Goal: Transaction & Acquisition: Book appointment/travel/reservation

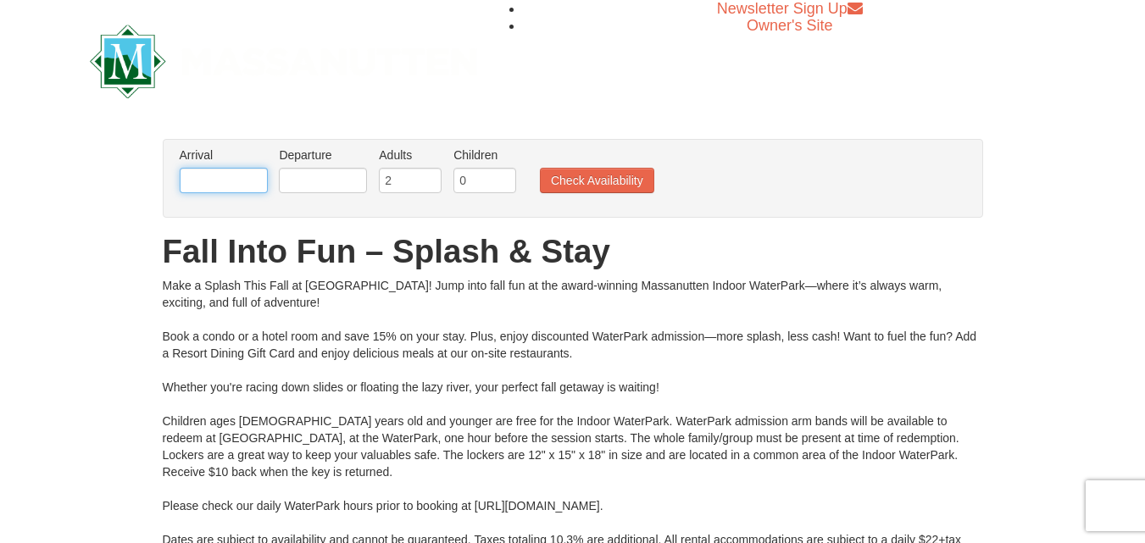
click at [220, 184] on input "text" at bounding box center [224, 180] width 88 height 25
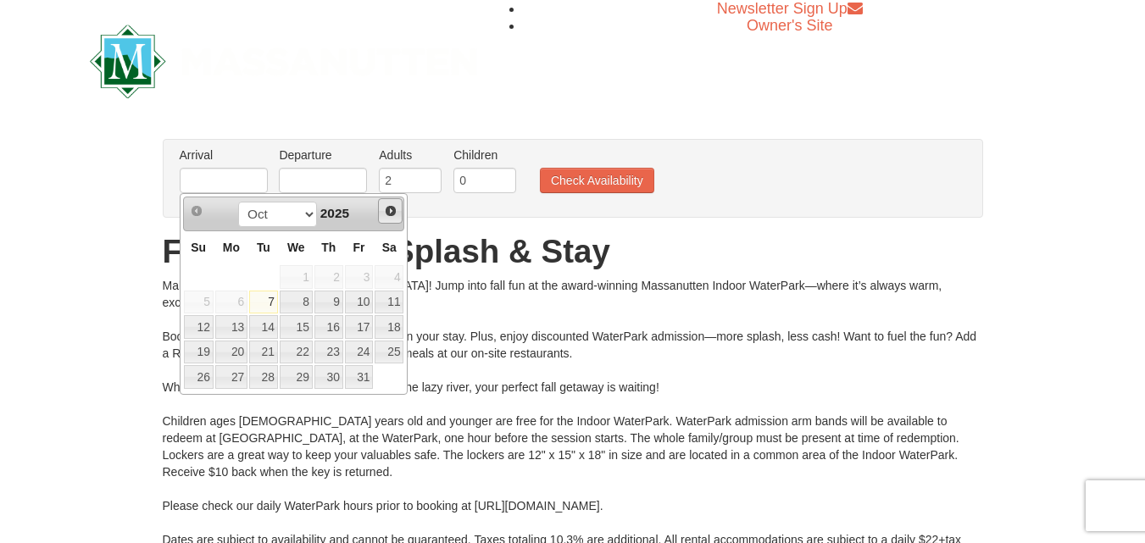
click at [394, 209] on span "Next" at bounding box center [391, 211] width 14 height 14
click at [386, 297] on link "8" at bounding box center [389, 303] width 29 height 24
type input "[DATE]"
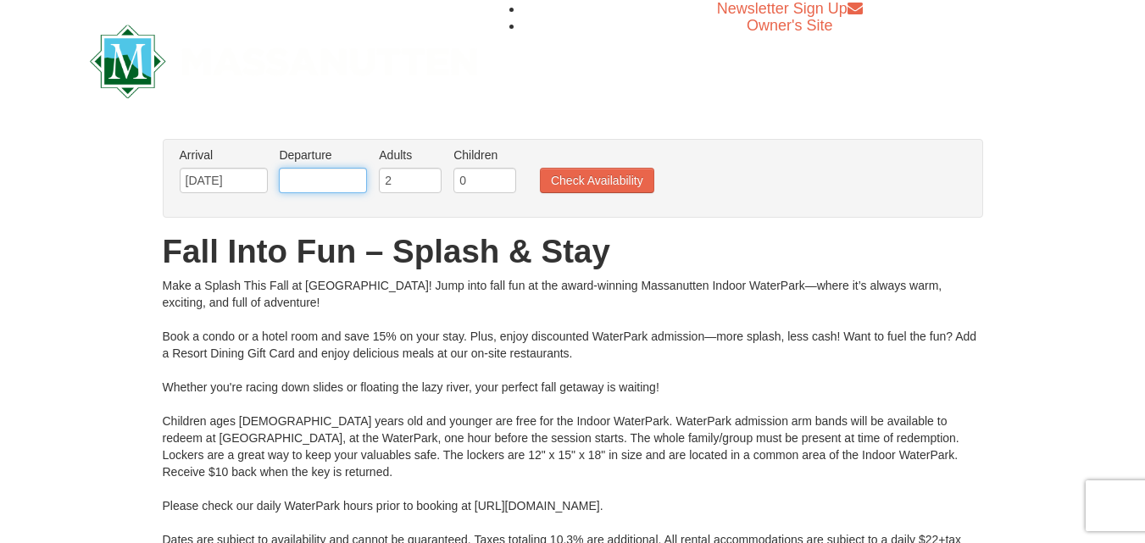
click at [334, 175] on input "text" at bounding box center [323, 180] width 88 height 25
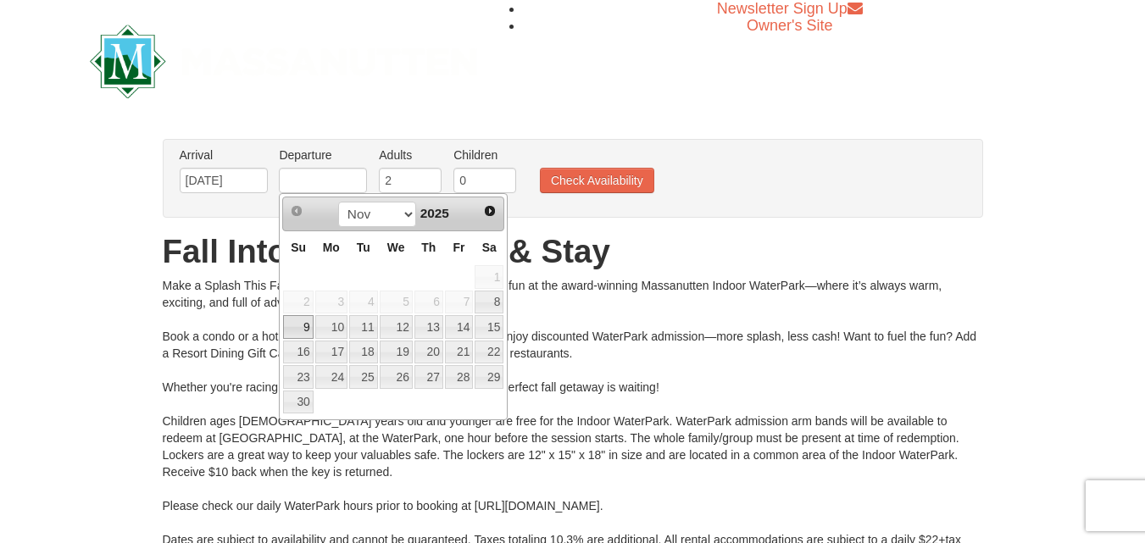
click at [297, 326] on link "9" at bounding box center [298, 327] width 30 height 24
type input "[DATE]"
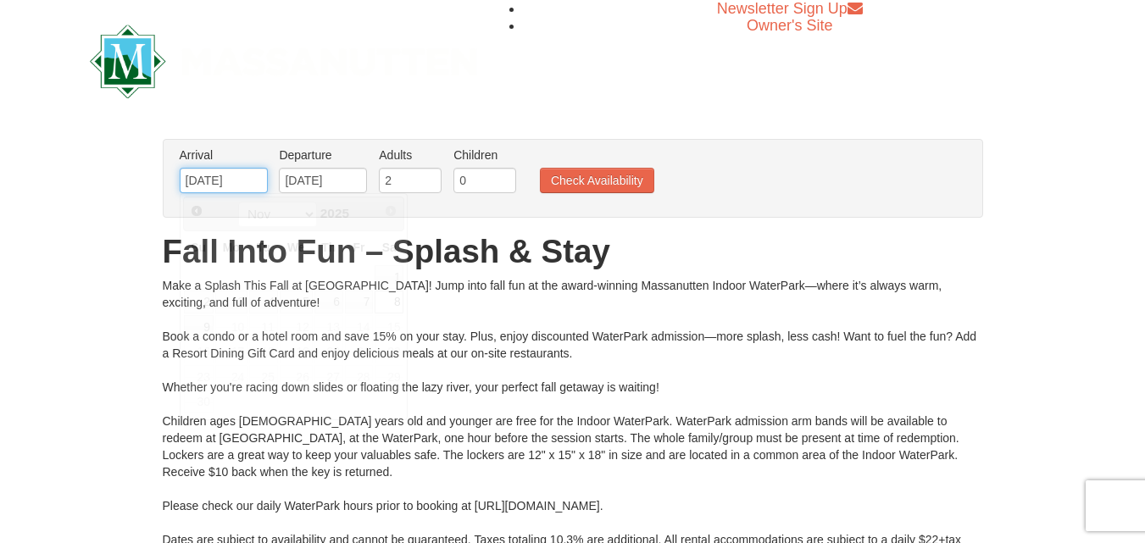
click at [221, 188] on input "[DATE]" at bounding box center [224, 180] width 88 height 25
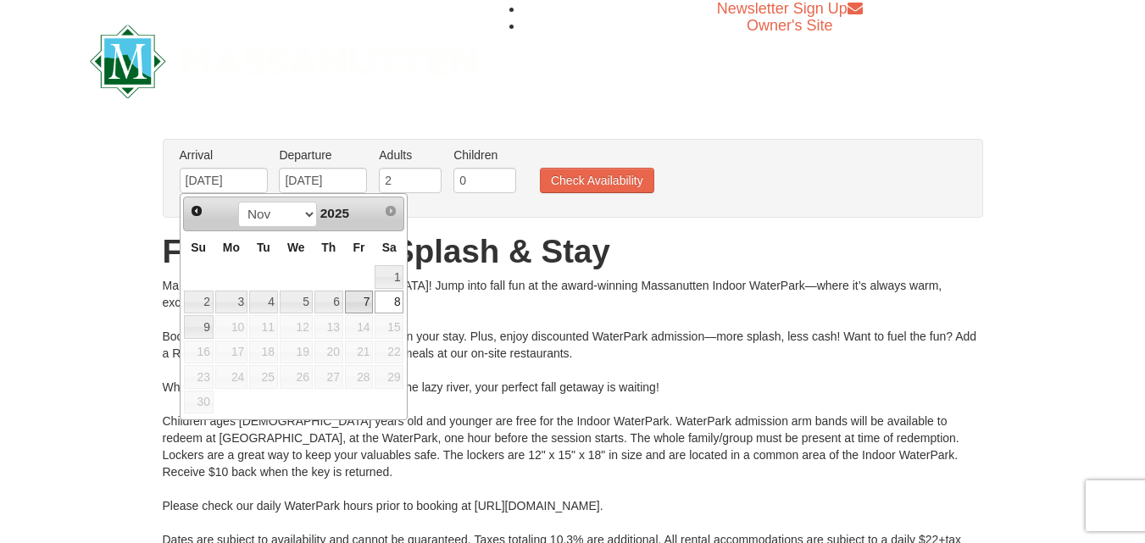
click at [355, 303] on link "7" at bounding box center [359, 303] width 29 height 24
type input "[DATE]"
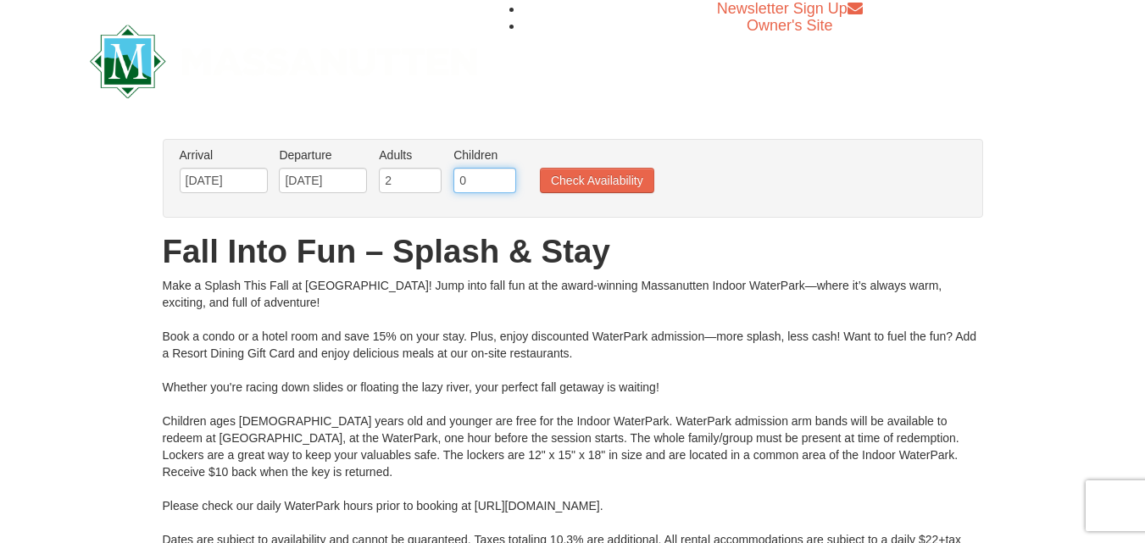
click at [499, 169] on input "0" at bounding box center [485, 180] width 63 height 25
type input "2"
click at [584, 178] on button "Check Availability" at bounding box center [597, 180] width 114 height 25
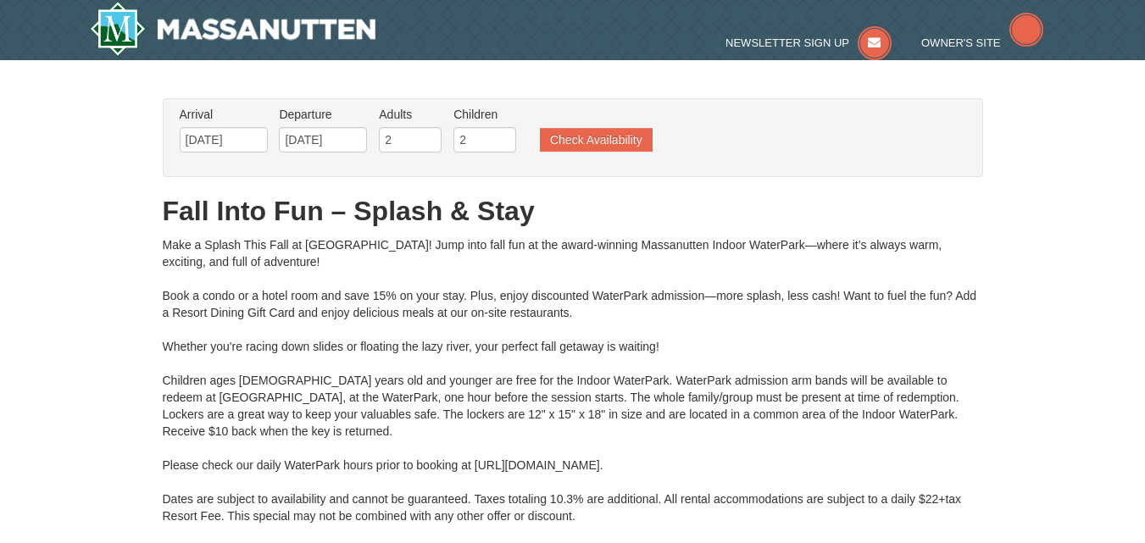
type input "11/08/2025"
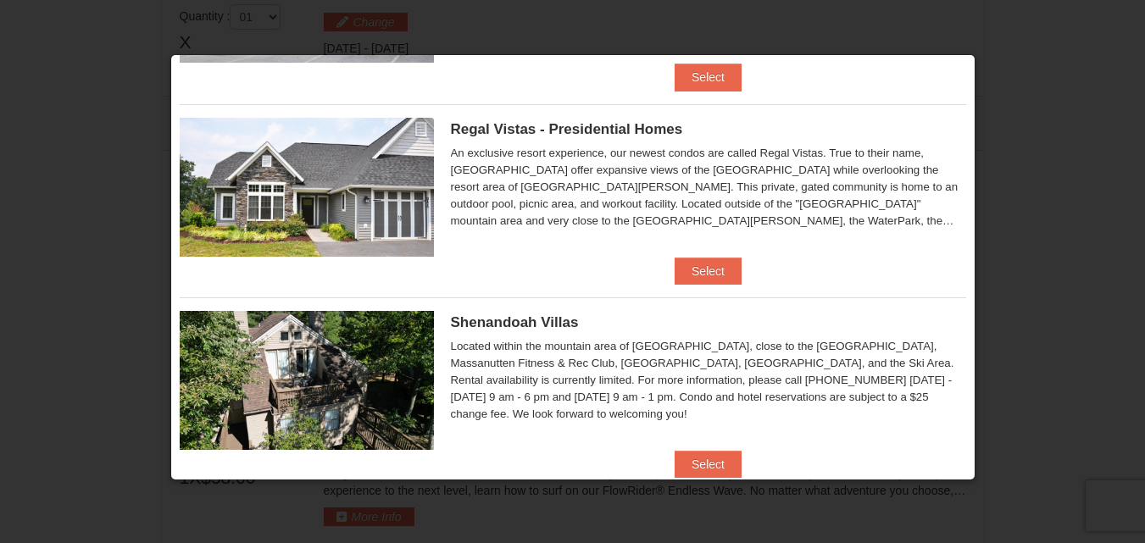
scroll to position [196, 0]
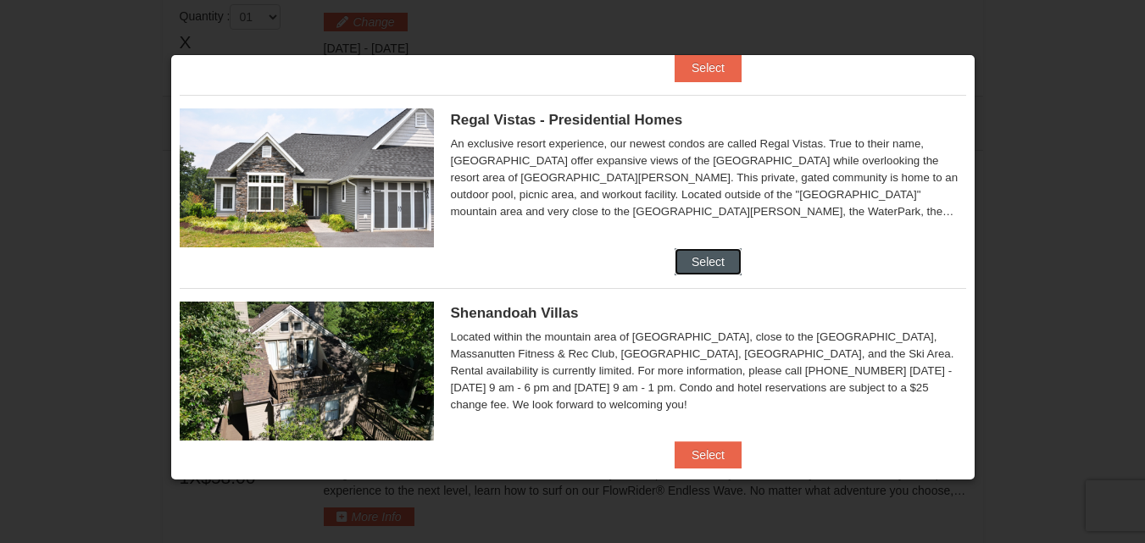
click at [676, 253] on button "Select" at bounding box center [708, 261] width 67 height 27
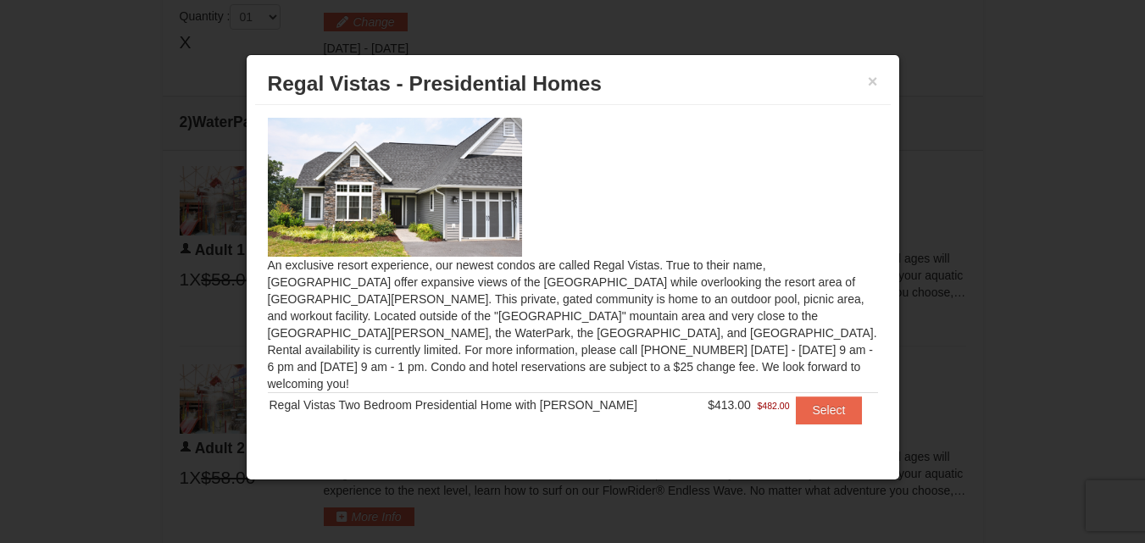
click at [776, 19] on div at bounding box center [572, 271] width 1145 height 543
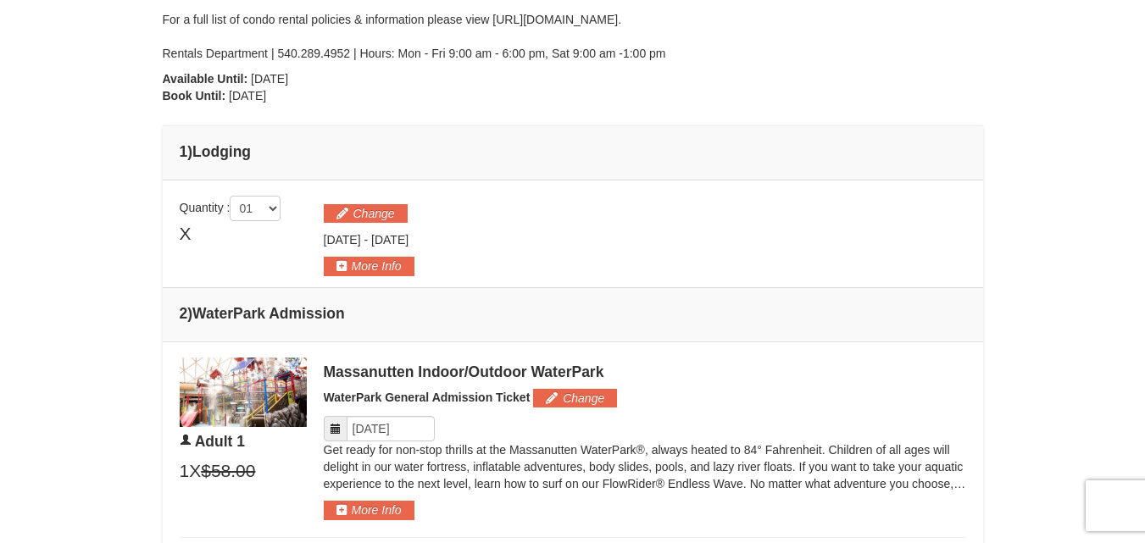
scroll to position [518, 0]
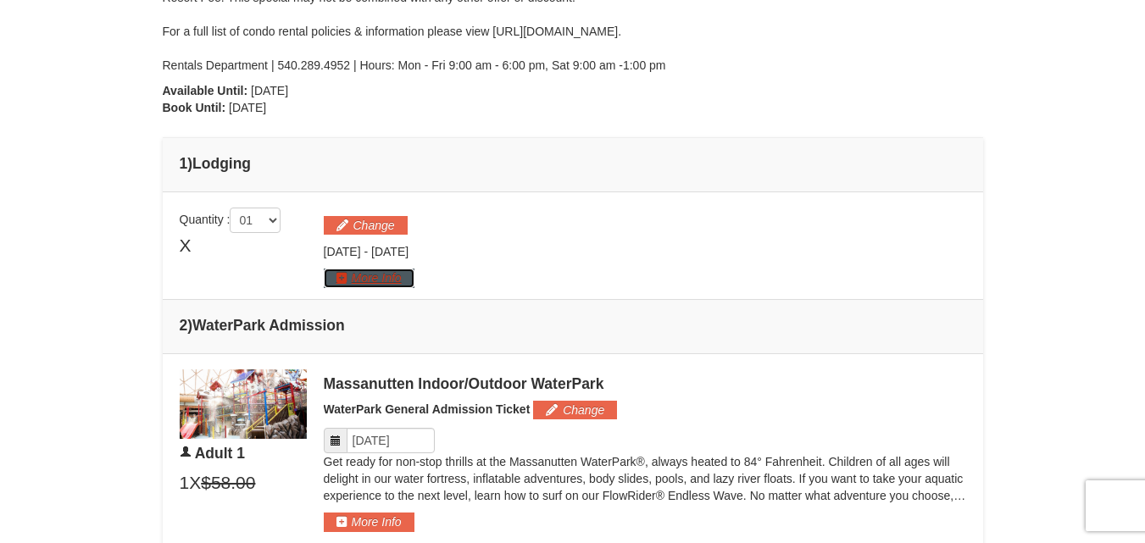
click at [348, 281] on button "More Info" at bounding box center [369, 278] width 91 height 19
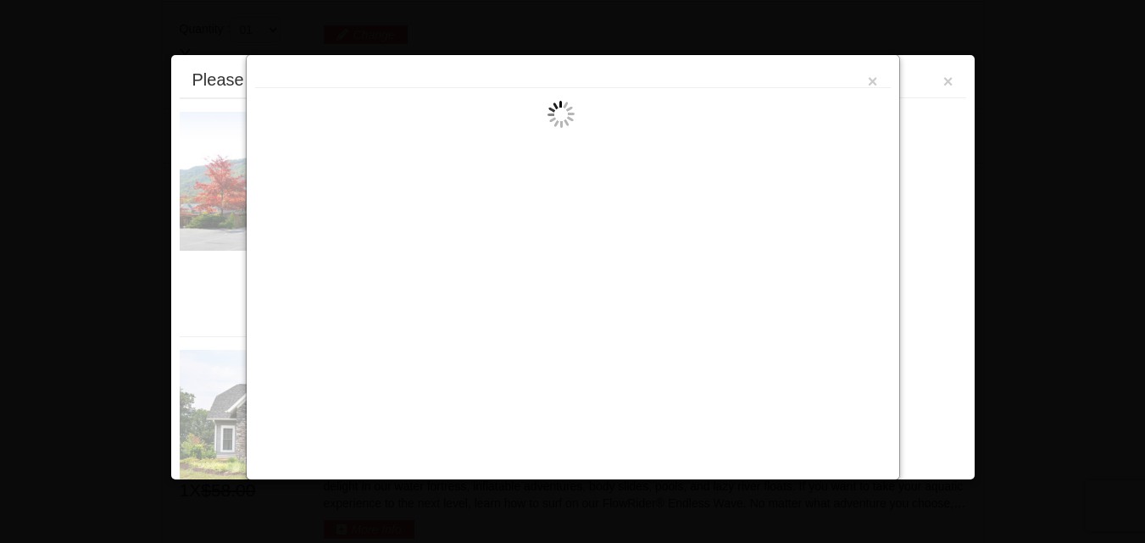
scroll to position [726, 0]
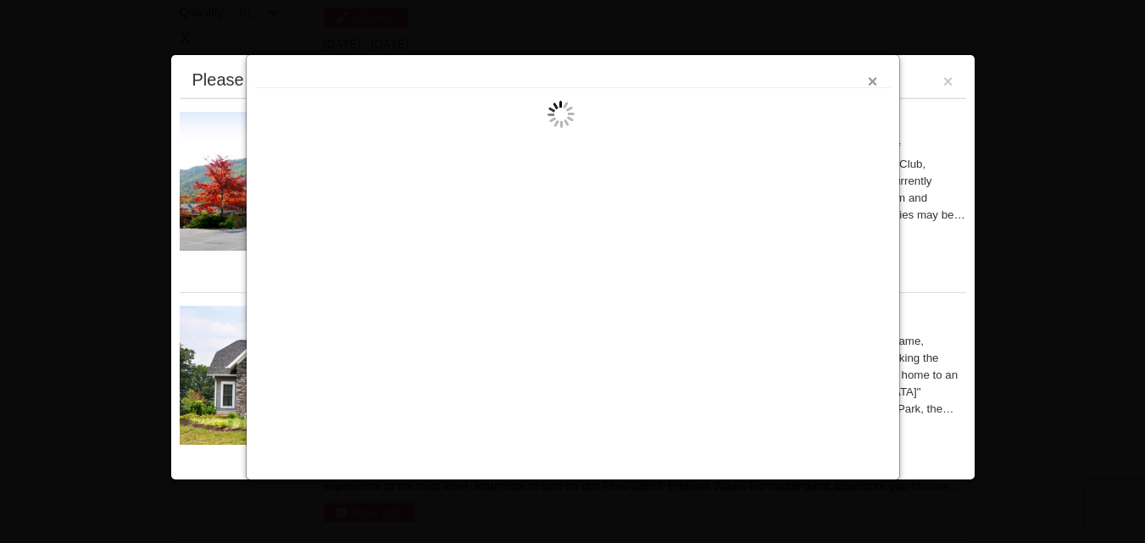
click at [877, 78] on button "×" at bounding box center [873, 81] width 10 height 17
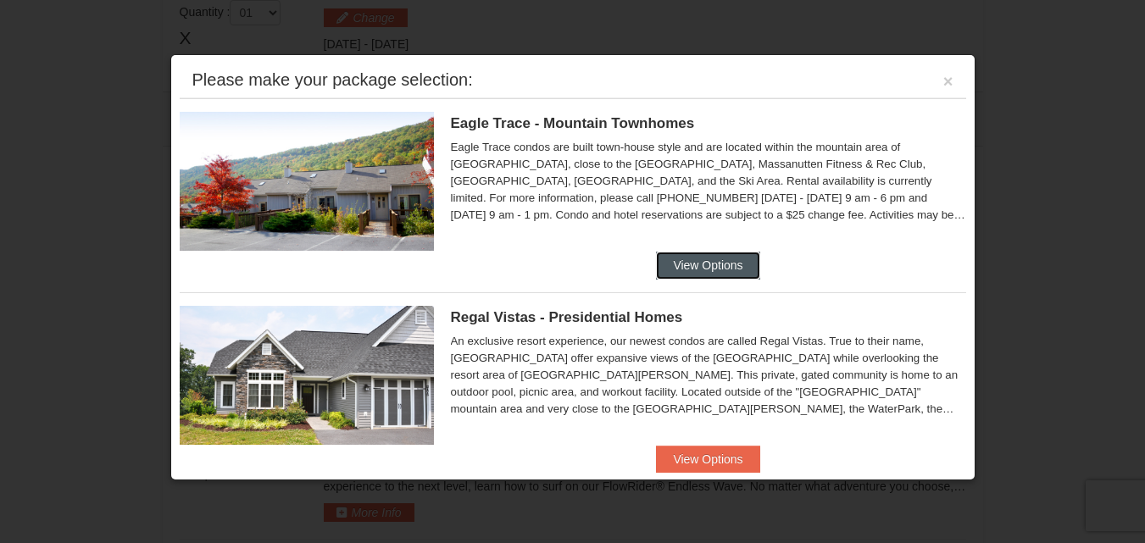
click at [715, 268] on button "View Options" at bounding box center [707, 265] width 103 height 27
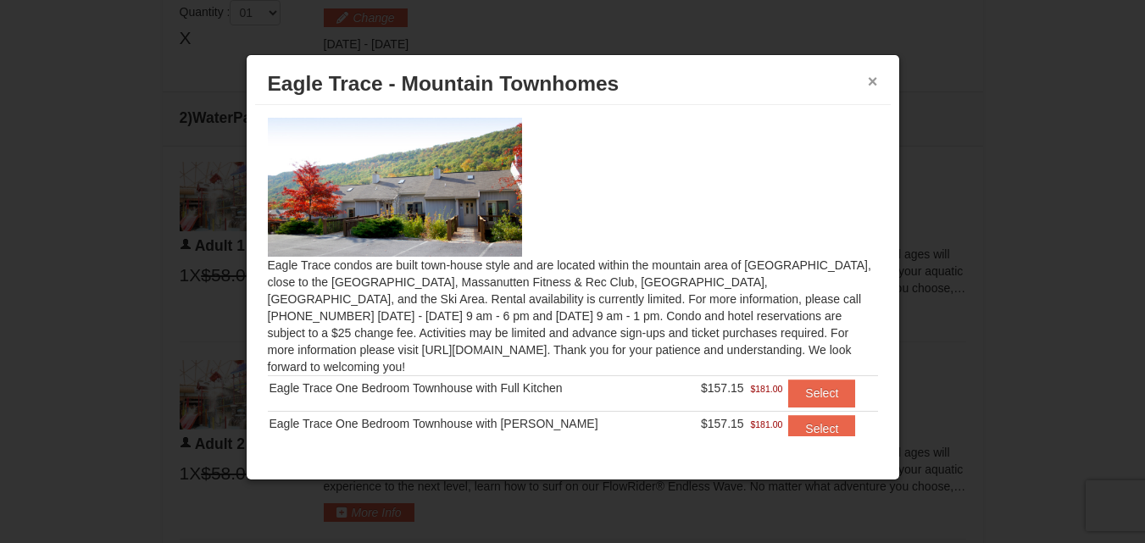
click at [874, 81] on button "×" at bounding box center [873, 81] width 10 height 17
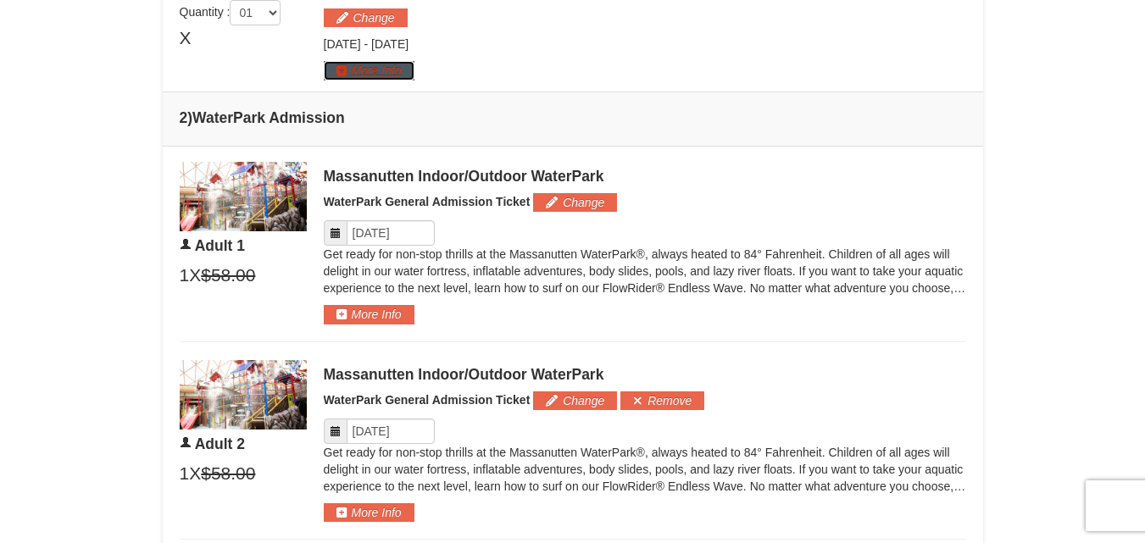
click at [379, 72] on button "More Info" at bounding box center [369, 70] width 91 height 19
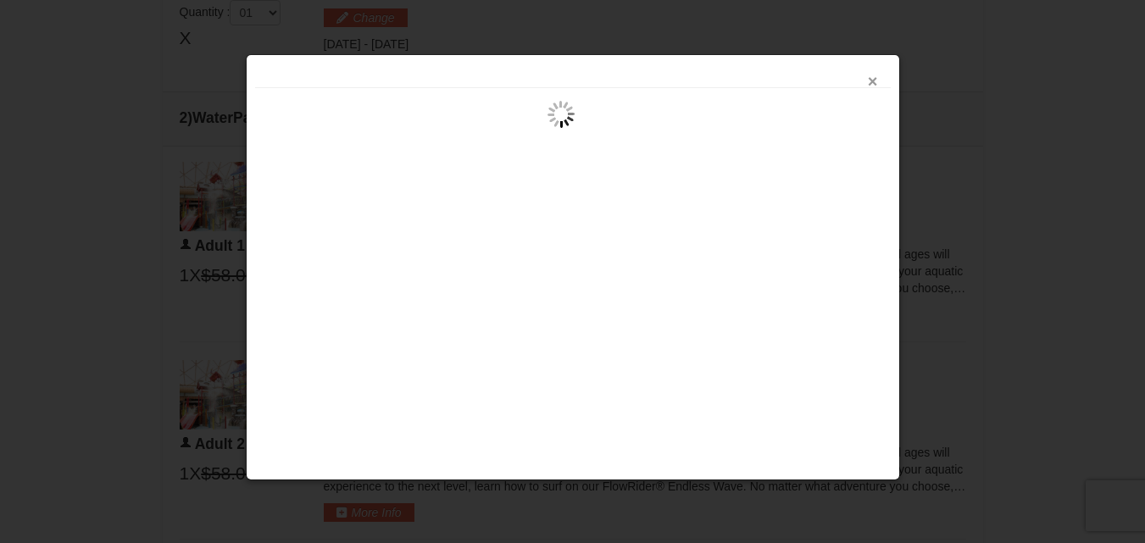
click at [872, 83] on button "×" at bounding box center [873, 81] width 10 height 17
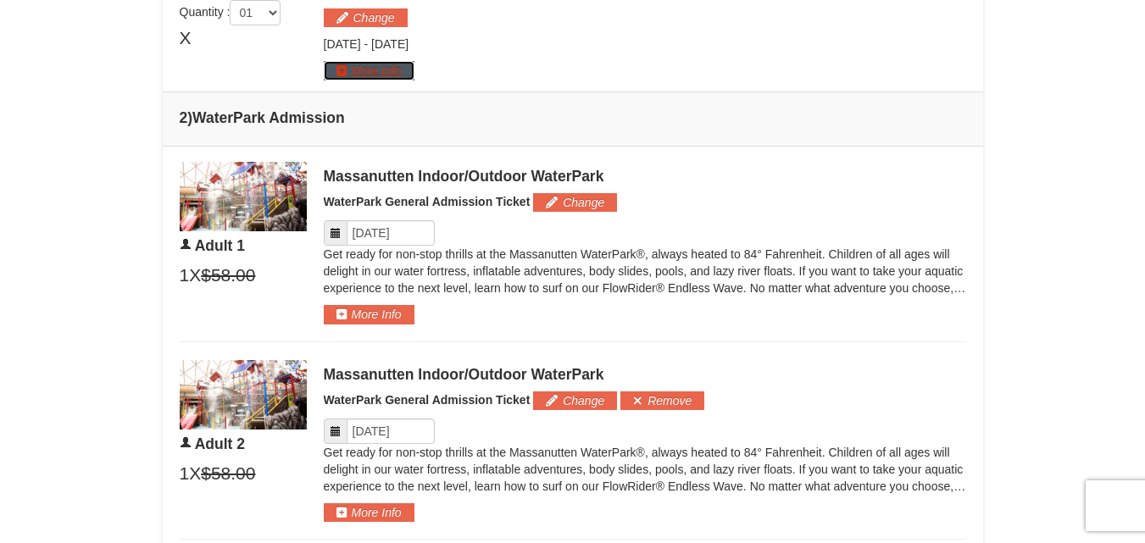
click at [360, 70] on button "More Info" at bounding box center [369, 70] width 91 height 19
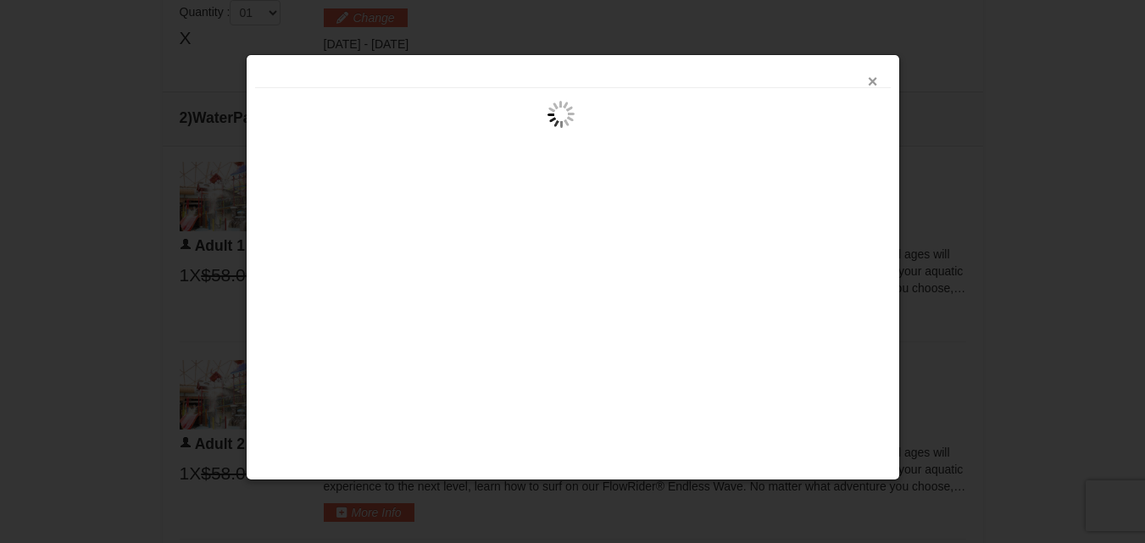
click at [871, 74] on button "×" at bounding box center [873, 81] width 10 height 17
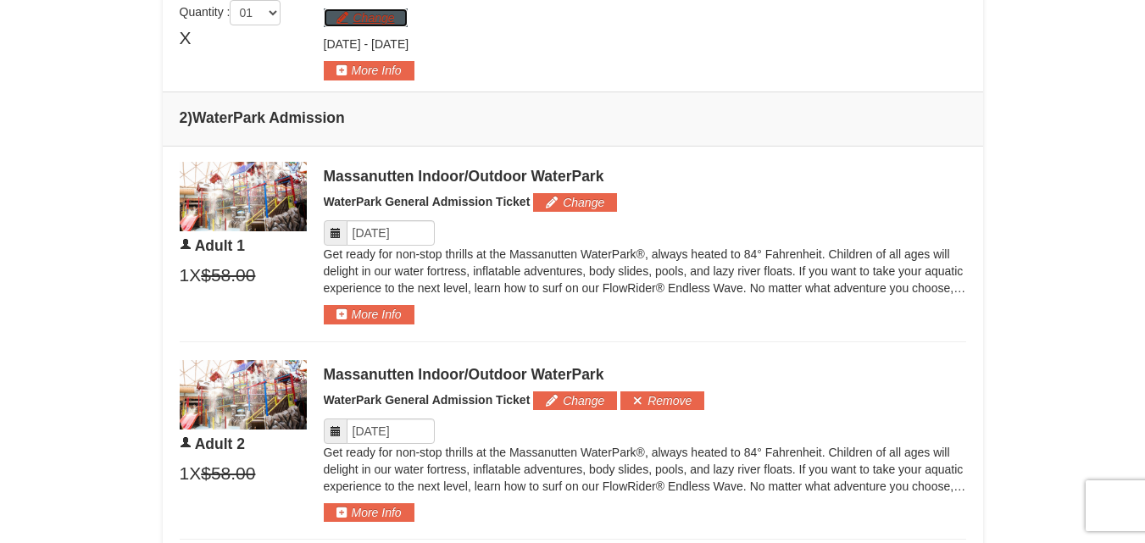
click at [370, 13] on button "Change" at bounding box center [366, 17] width 84 height 19
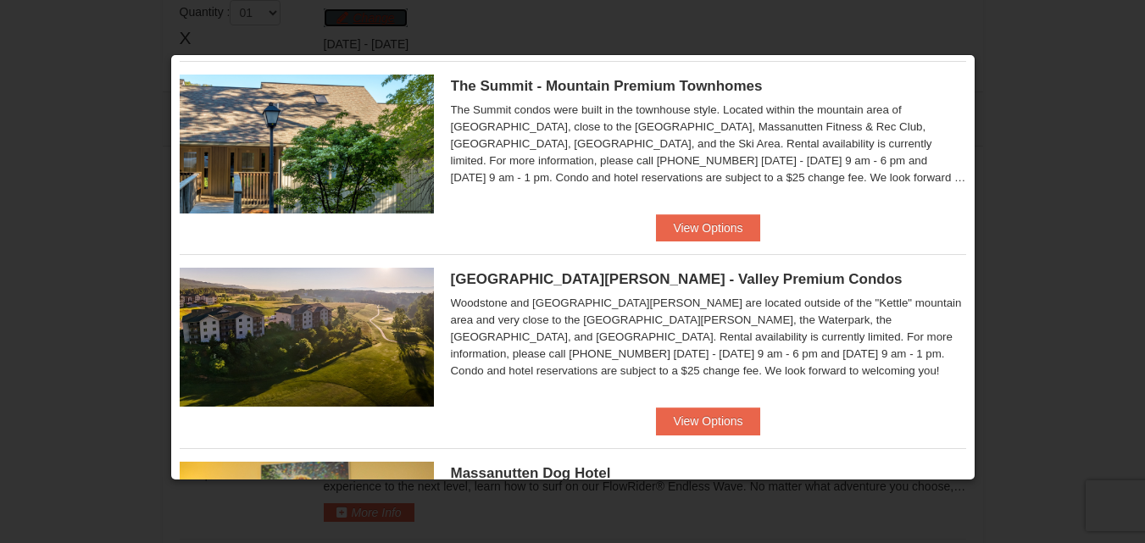
scroll to position [827, 0]
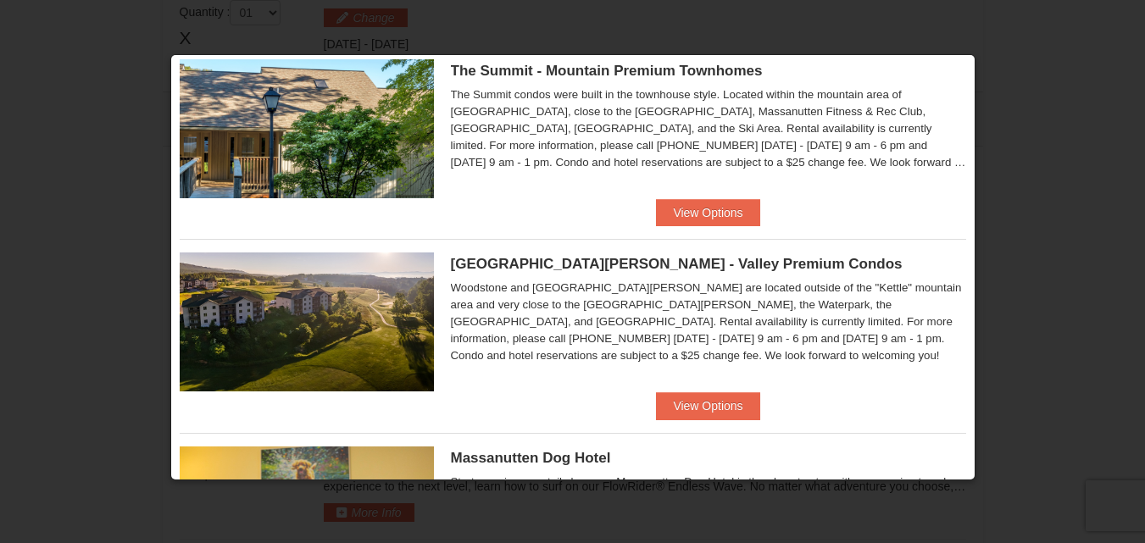
click at [704, 391] on div "Woodstone Meadows - Valley Premium Condos Woodstone and Woodstone Casa de Campo…" at bounding box center [573, 315] width 787 height 153
click at [704, 402] on button "View Options" at bounding box center [707, 405] width 103 height 27
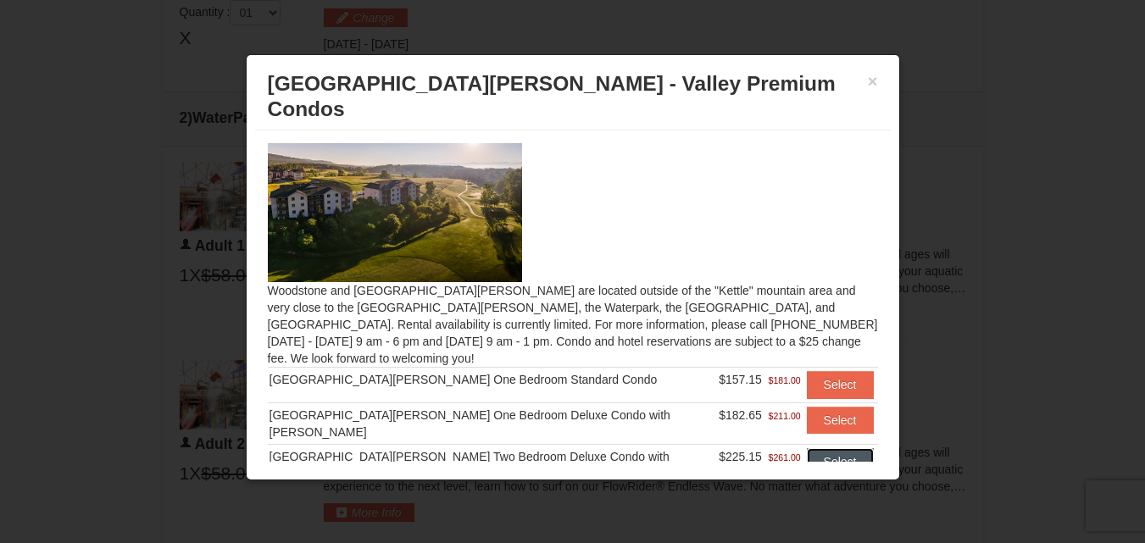
click at [811, 448] on button "Select" at bounding box center [840, 461] width 67 height 27
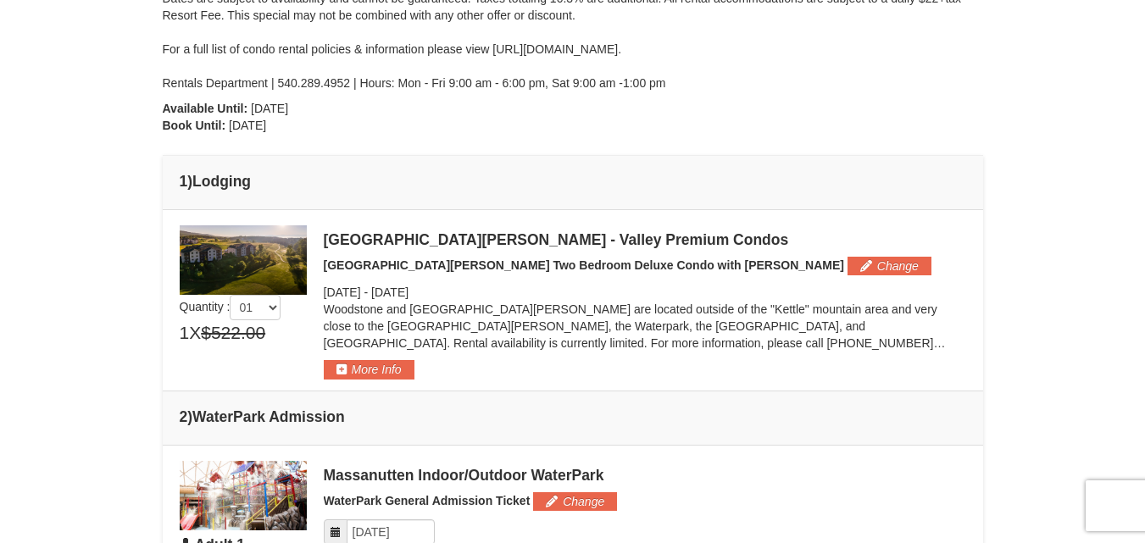
scroll to position [508, 0]
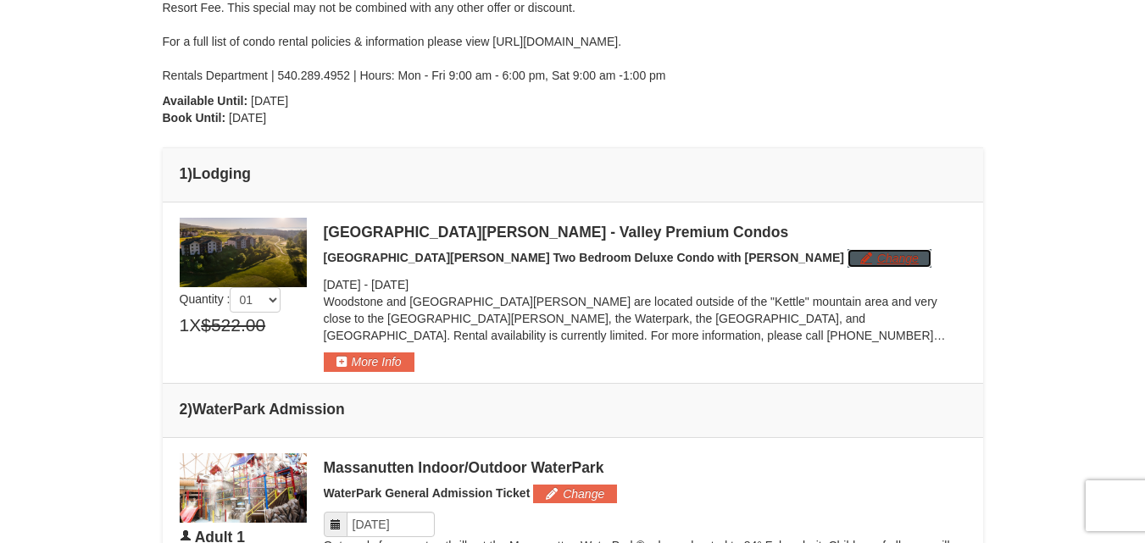
click at [848, 264] on button "Change" at bounding box center [890, 258] width 84 height 19
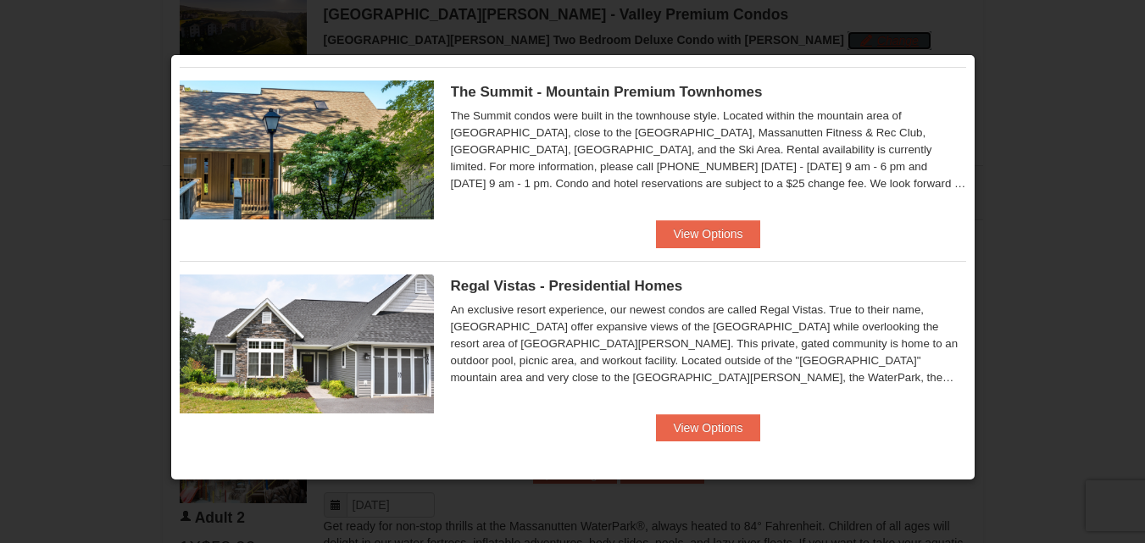
scroll to position [988, 0]
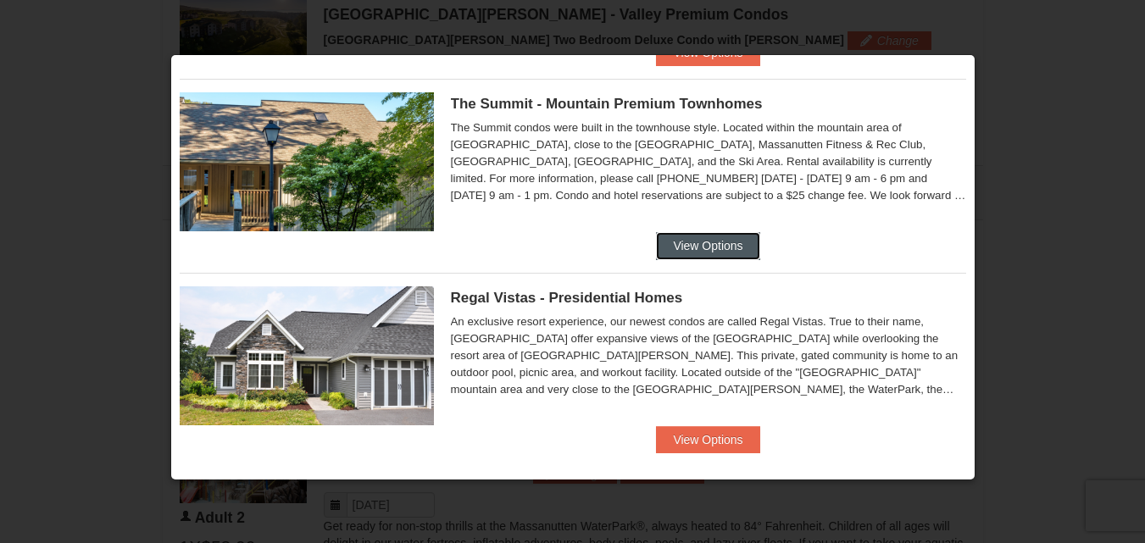
click at [710, 243] on button "View Options" at bounding box center [707, 245] width 103 height 27
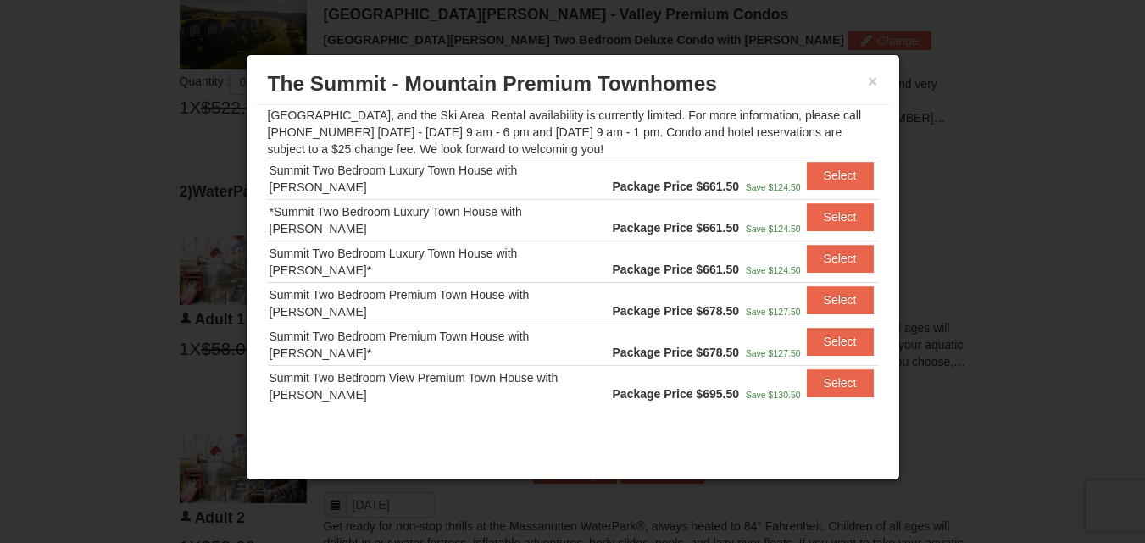
scroll to position [0, 0]
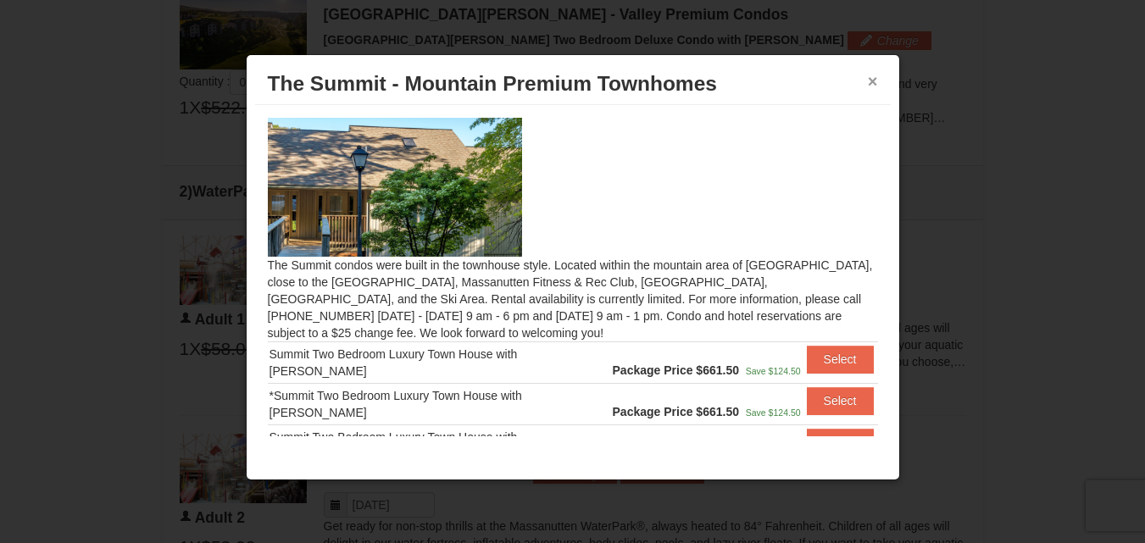
click at [869, 74] on button "×" at bounding box center [873, 81] width 10 height 17
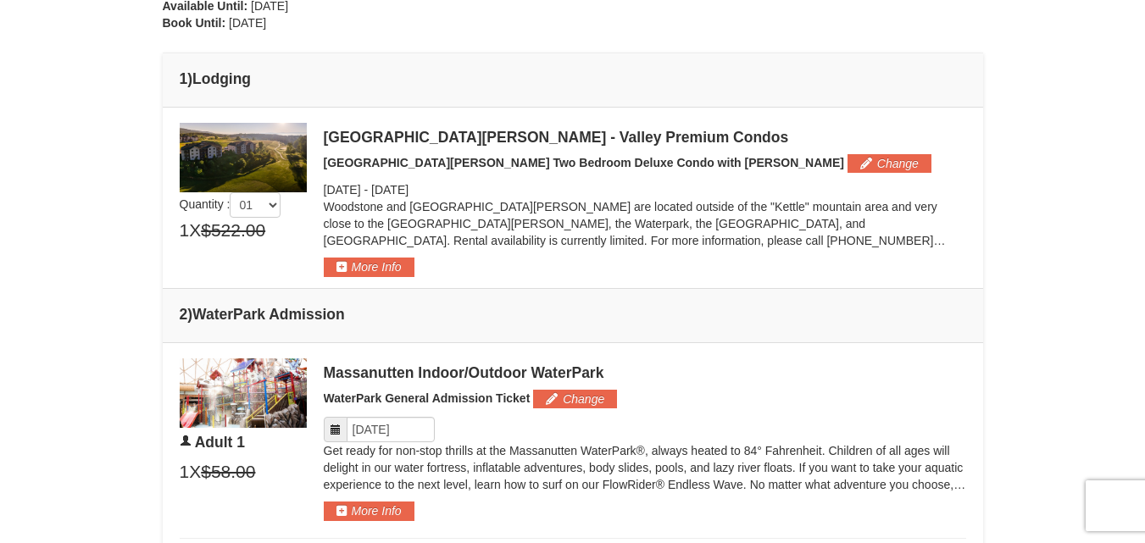
scroll to position [583, 0]
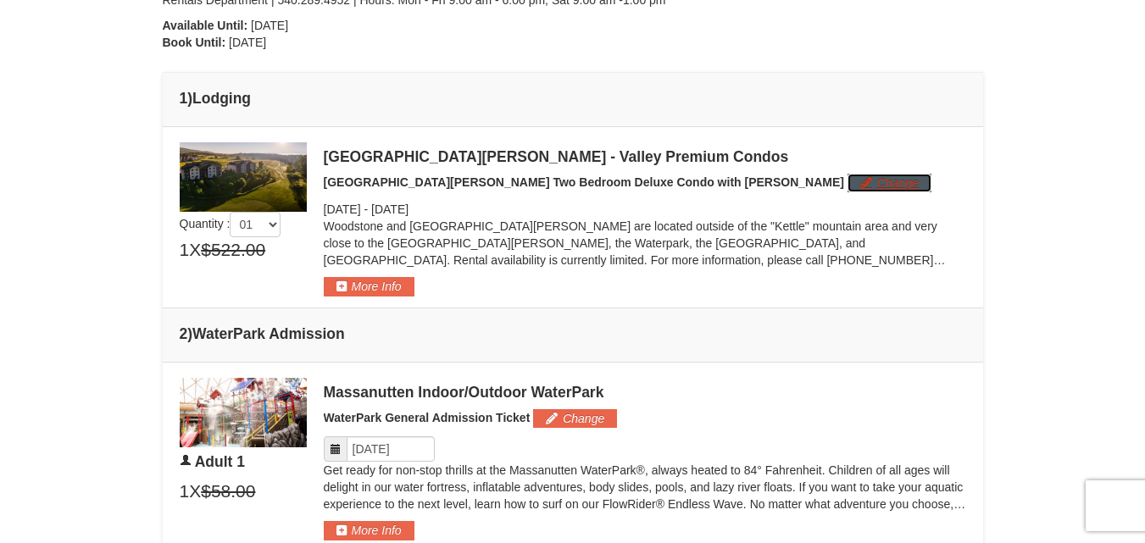
click at [848, 180] on button "Change" at bounding box center [890, 183] width 84 height 19
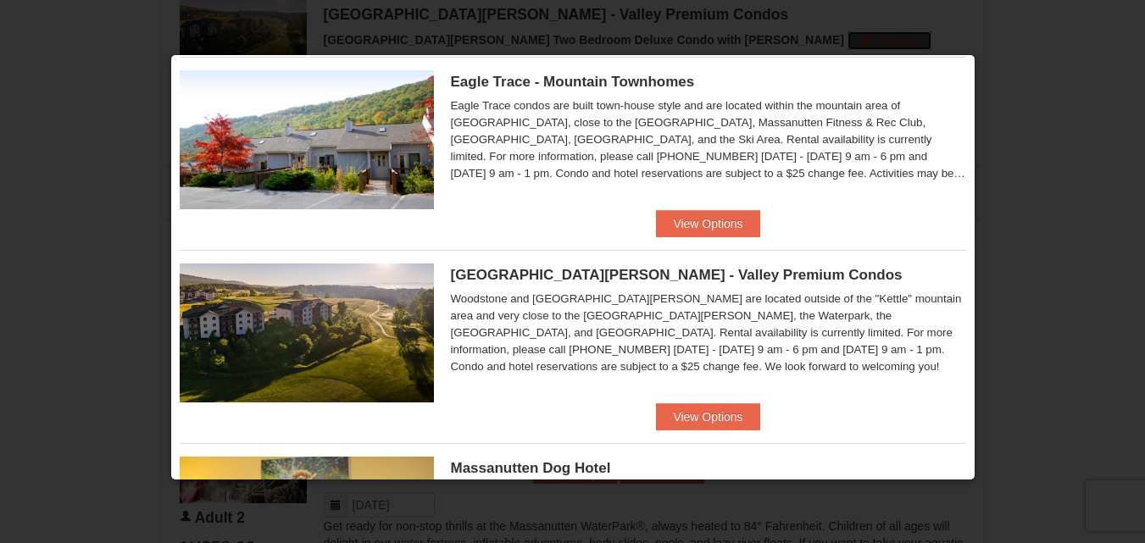
scroll to position [239, 0]
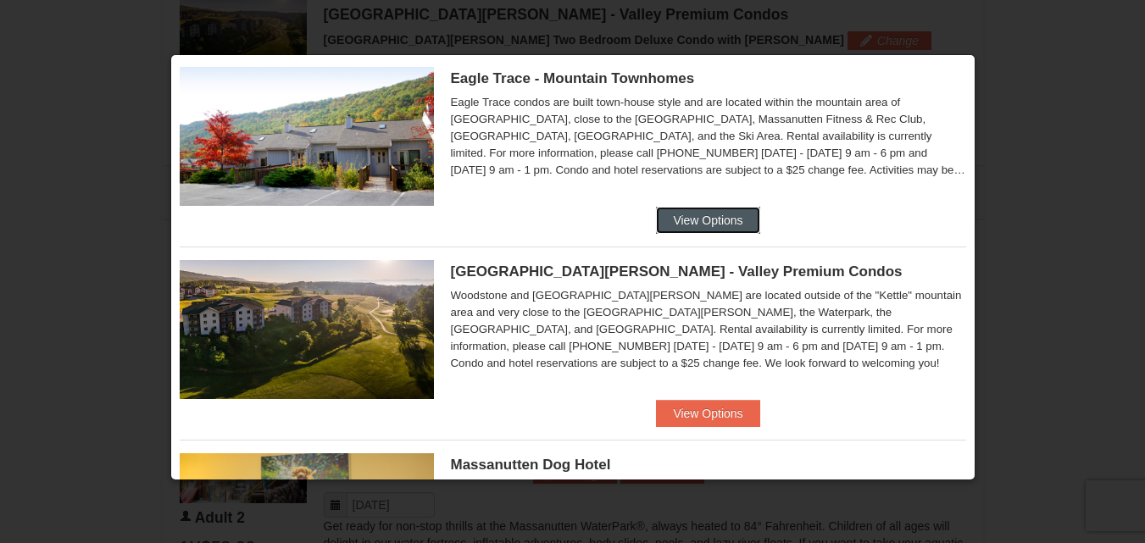
click at [695, 214] on button "View Options" at bounding box center [707, 220] width 103 height 27
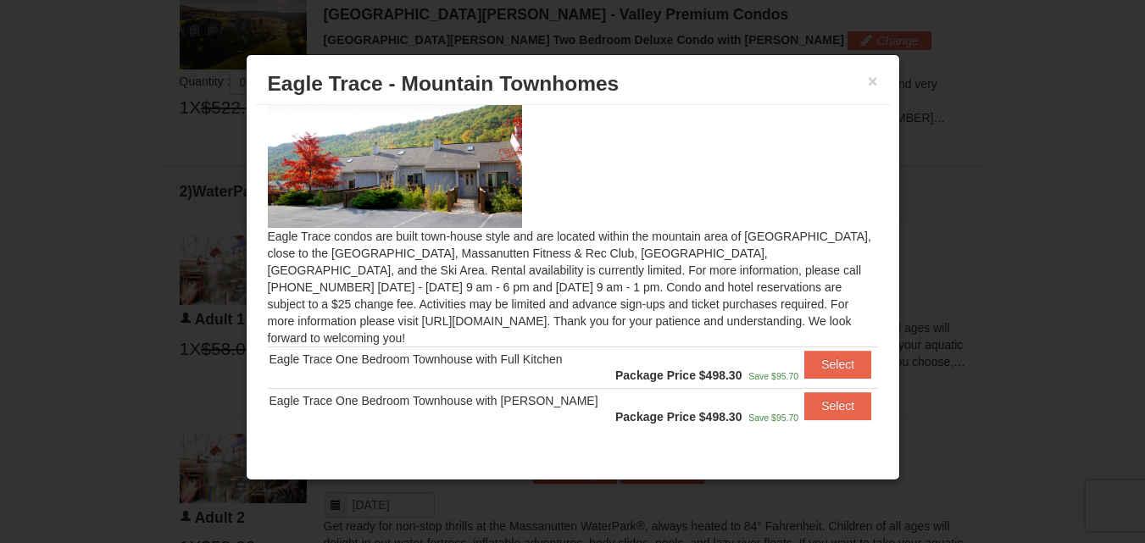
scroll to position [35, 0]
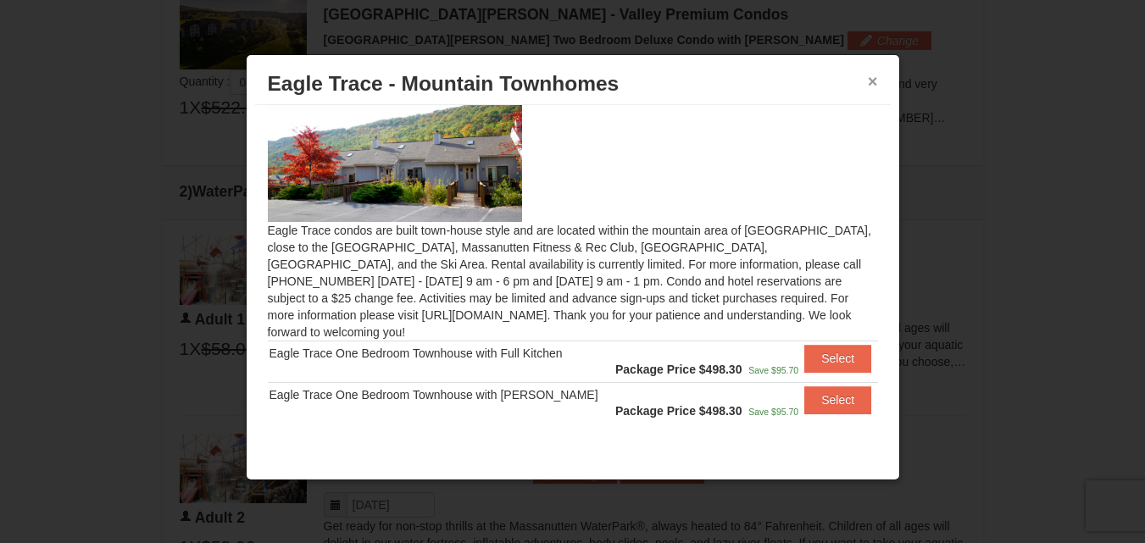
click at [870, 78] on button "×" at bounding box center [873, 81] width 10 height 17
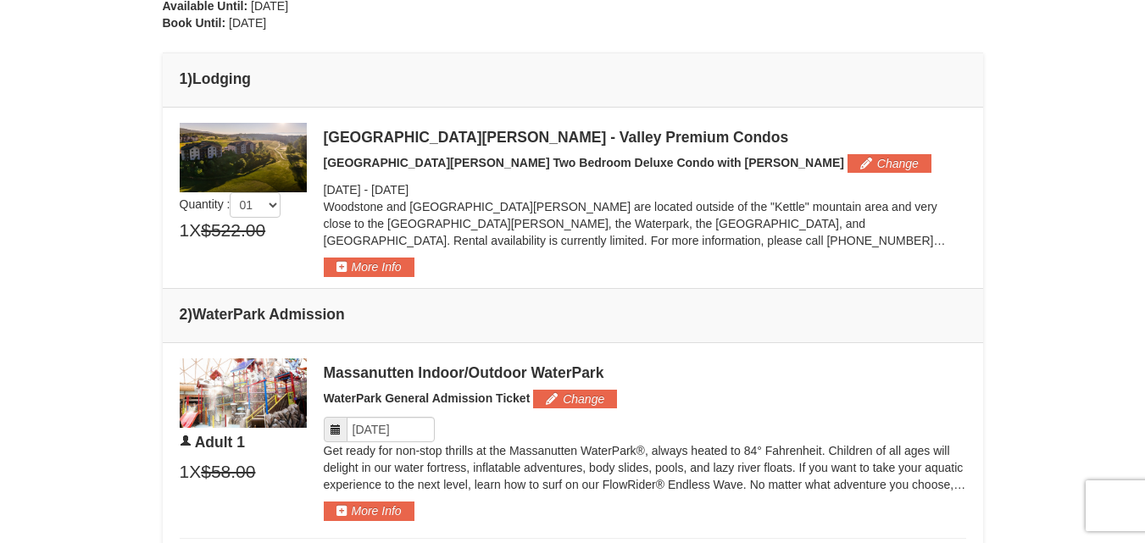
scroll to position [547, 0]
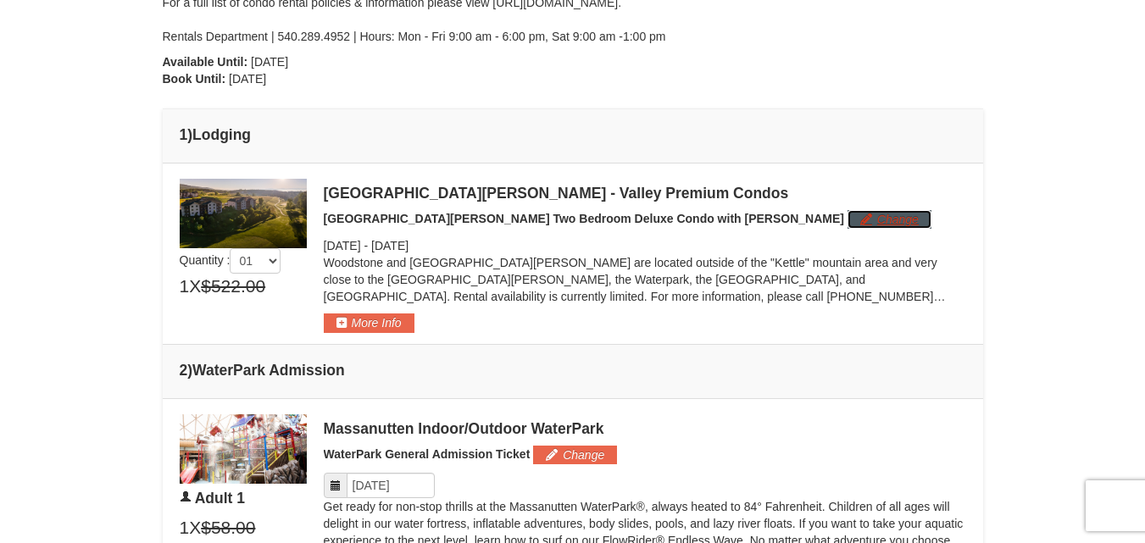
click at [848, 217] on button "Change" at bounding box center [890, 219] width 84 height 19
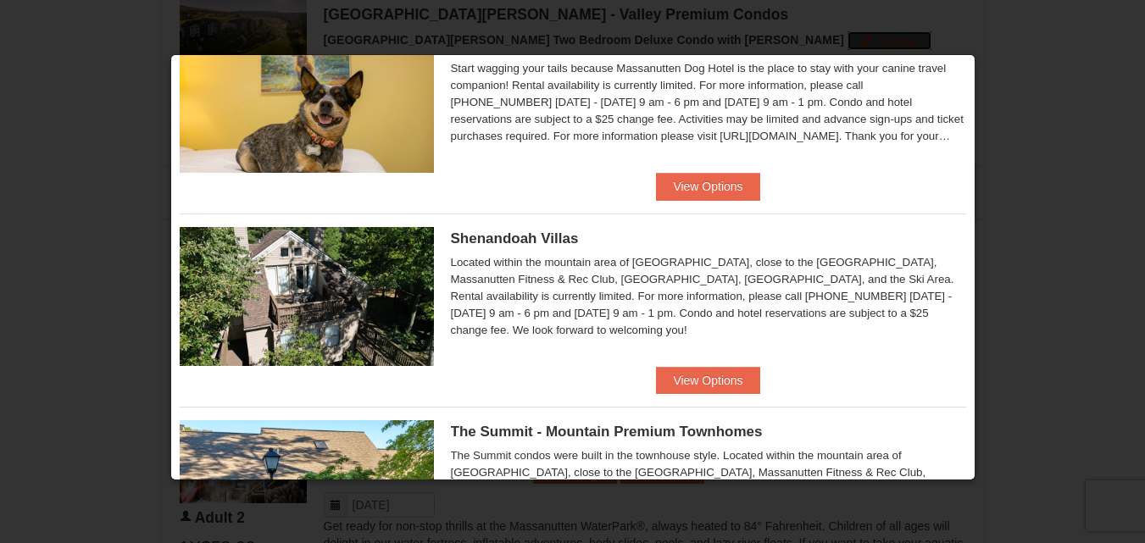
scroll to position [687, 0]
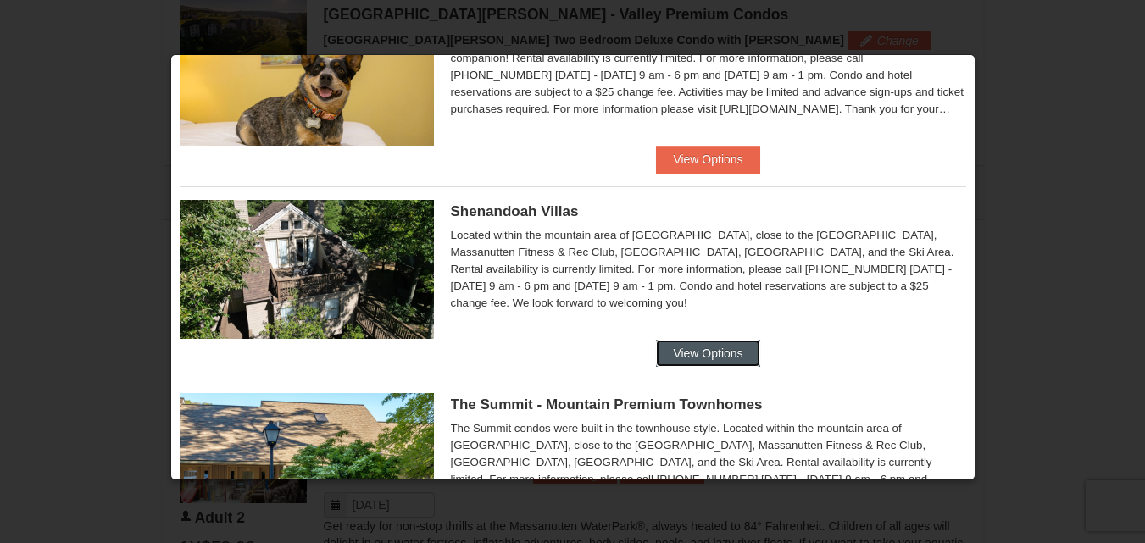
click at [722, 352] on button "View Options" at bounding box center [707, 353] width 103 height 27
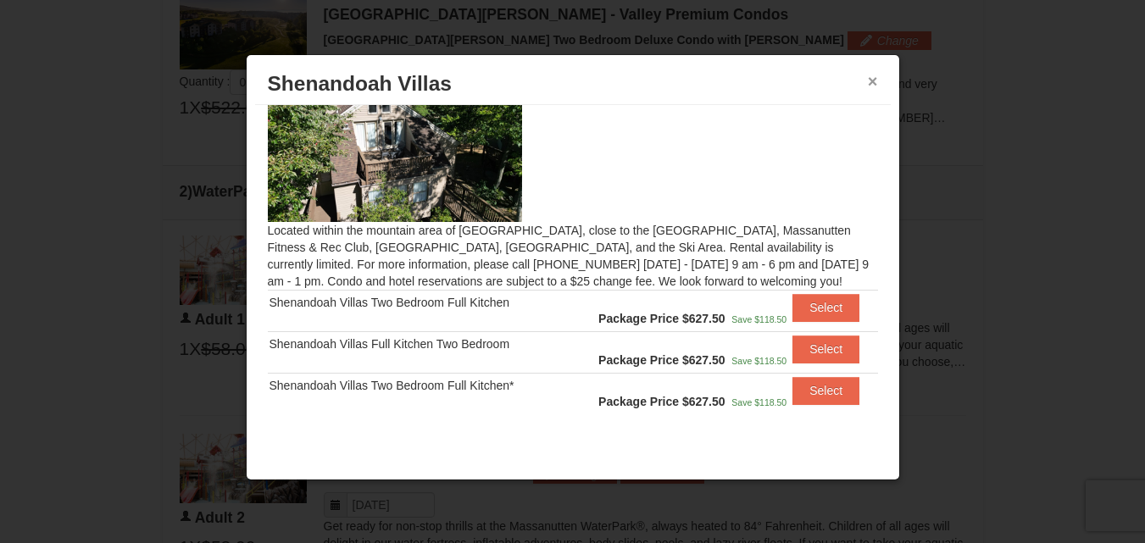
click at [871, 82] on button "×" at bounding box center [873, 81] width 10 height 17
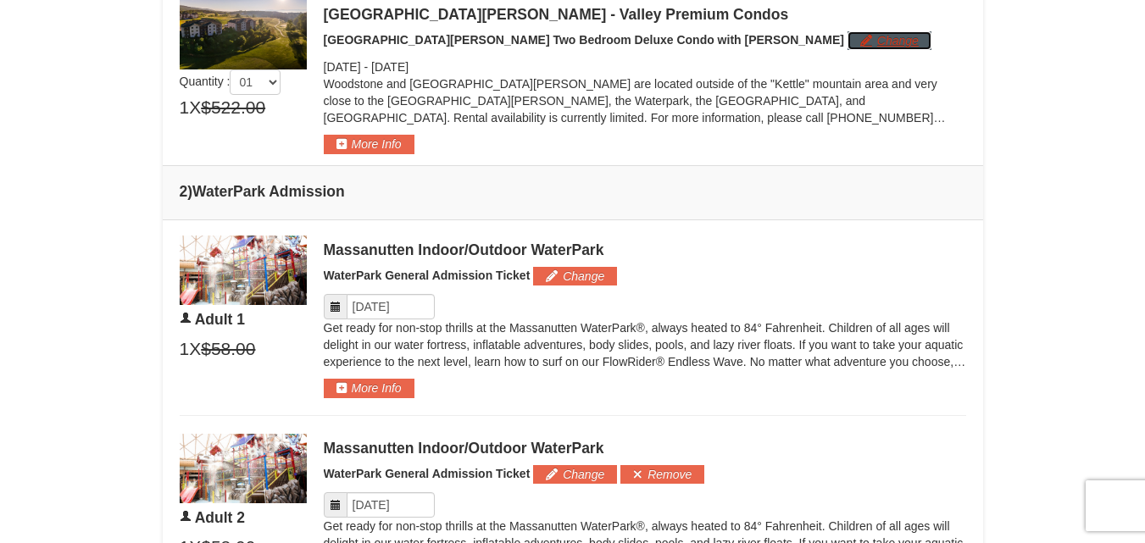
click at [848, 39] on button "Change" at bounding box center [890, 40] width 84 height 19
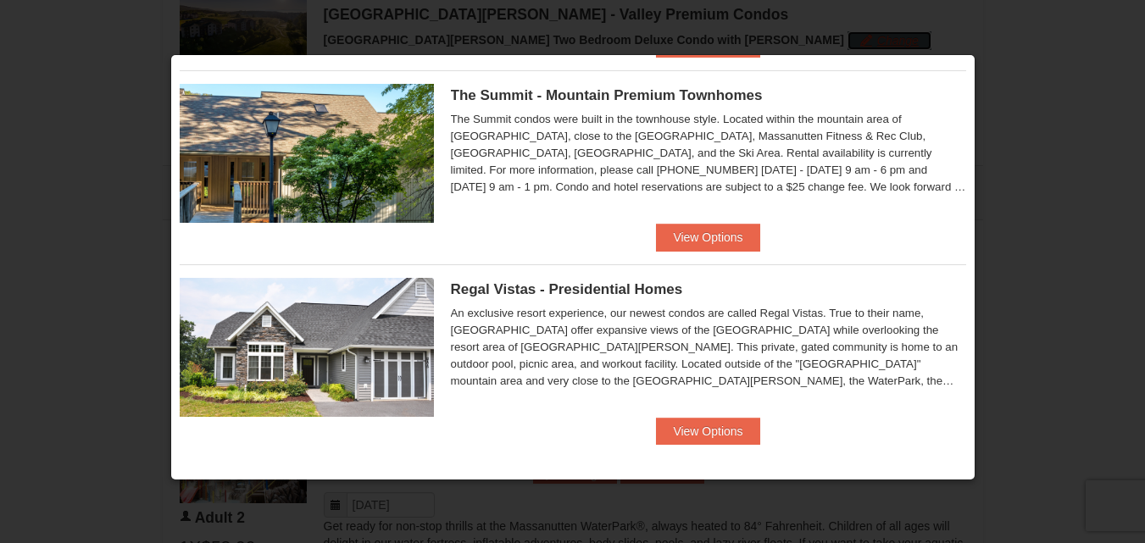
scroll to position [999, 0]
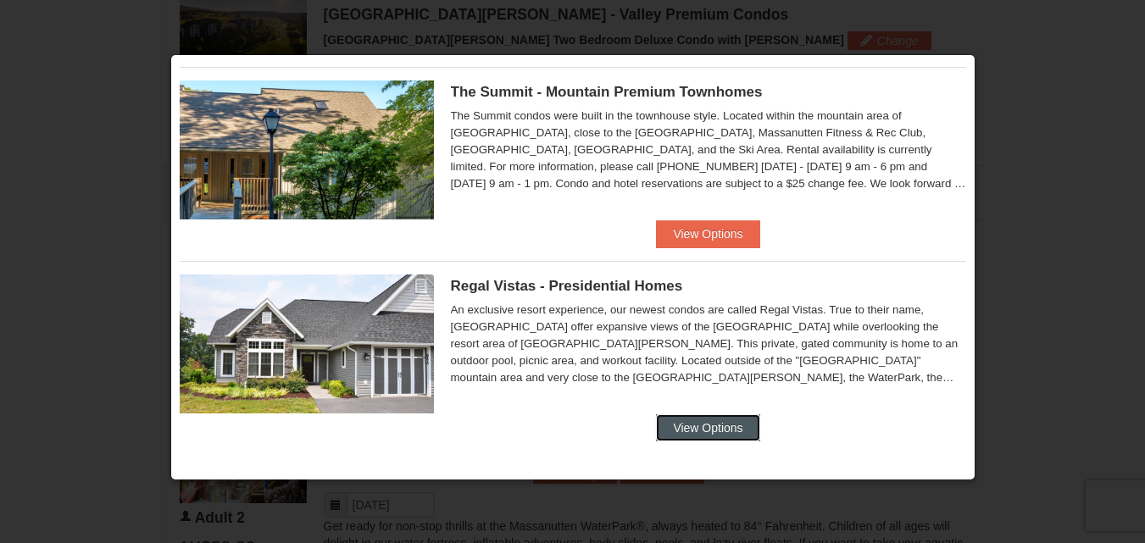
click at [698, 429] on button "View Options" at bounding box center [707, 428] width 103 height 27
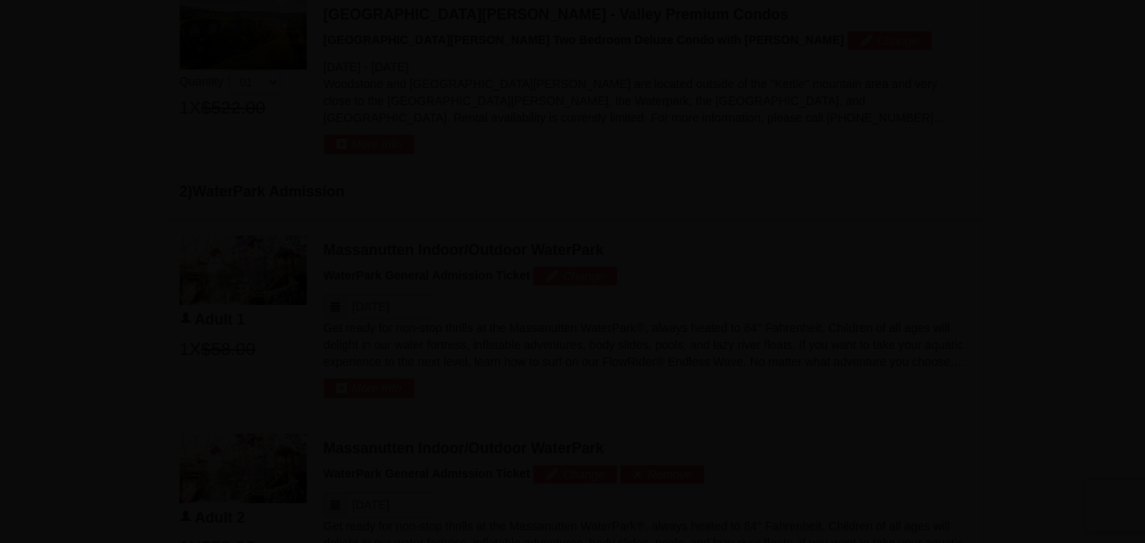
scroll to position [10, 0]
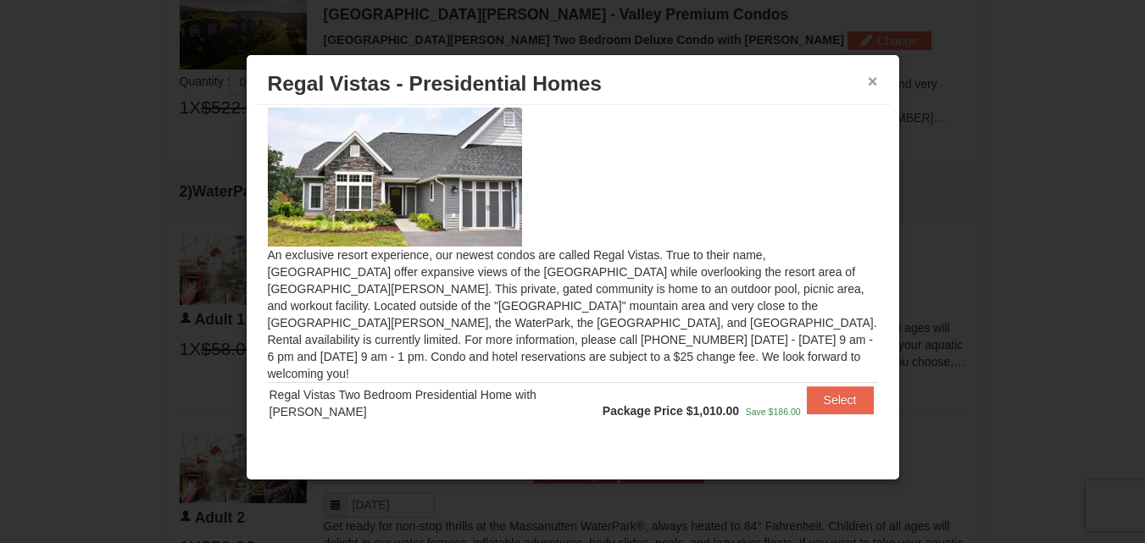
click at [872, 79] on button "×" at bounding box center [873, 81] width 10 height 17
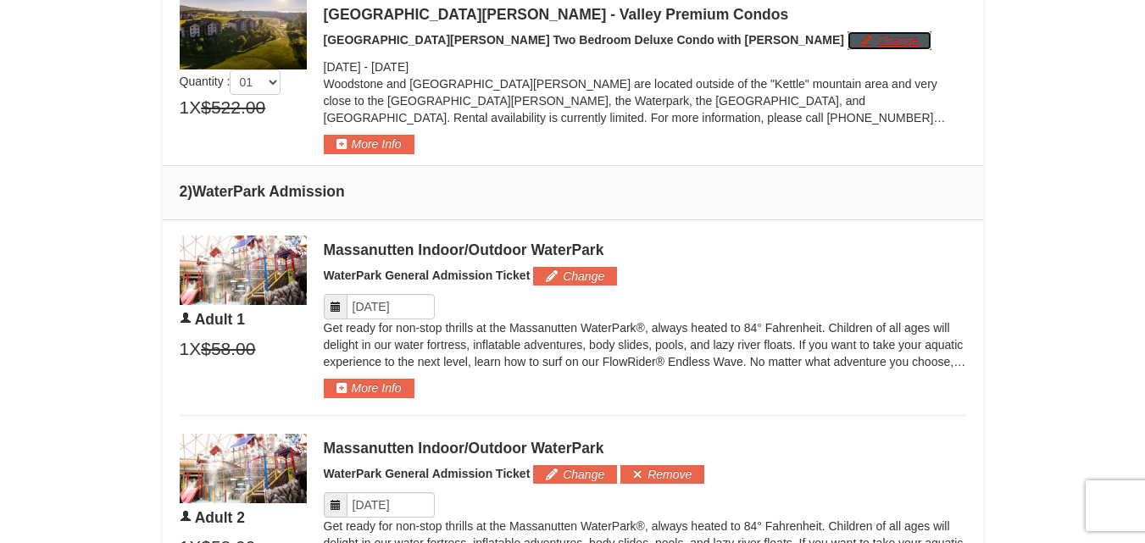
click at [848, 45] on button "Change" at bounding box center [890, 40] width 84 height 19
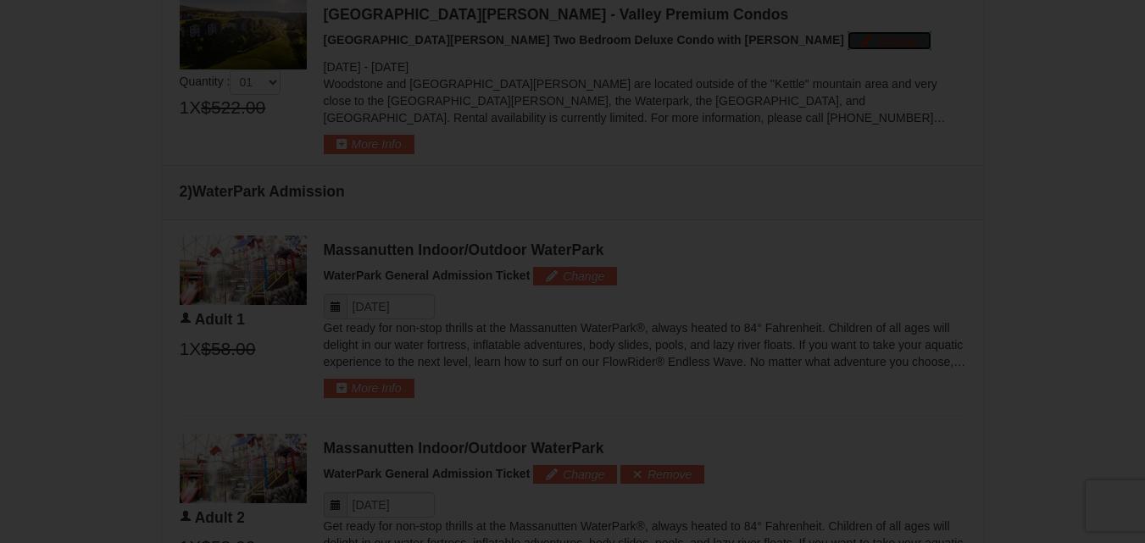
scroll to position [0, 0]
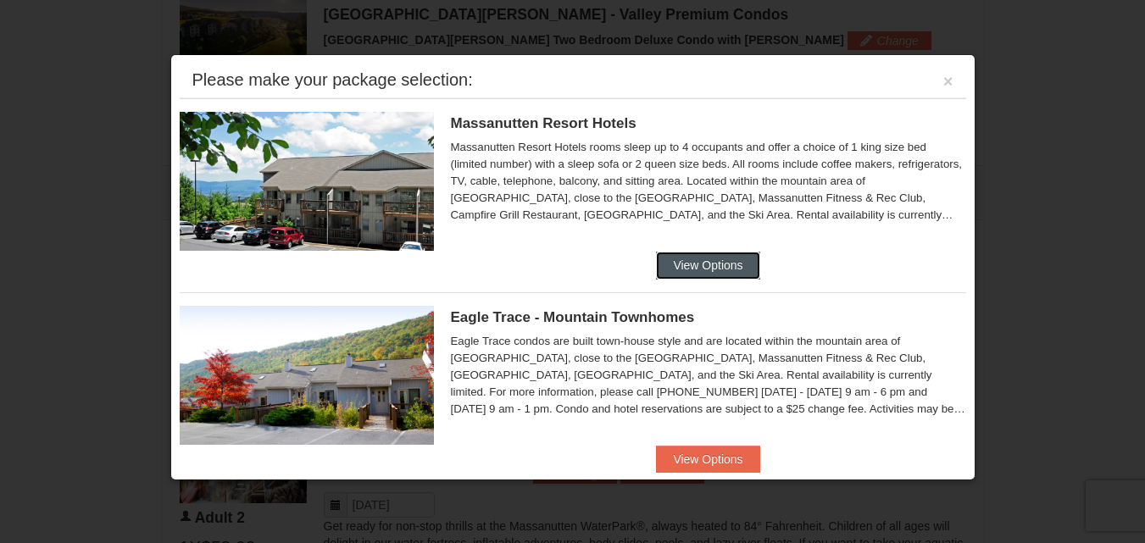
click at [729, 262] on button "View Options" at bounding box center [707, 265] width 103 height 27
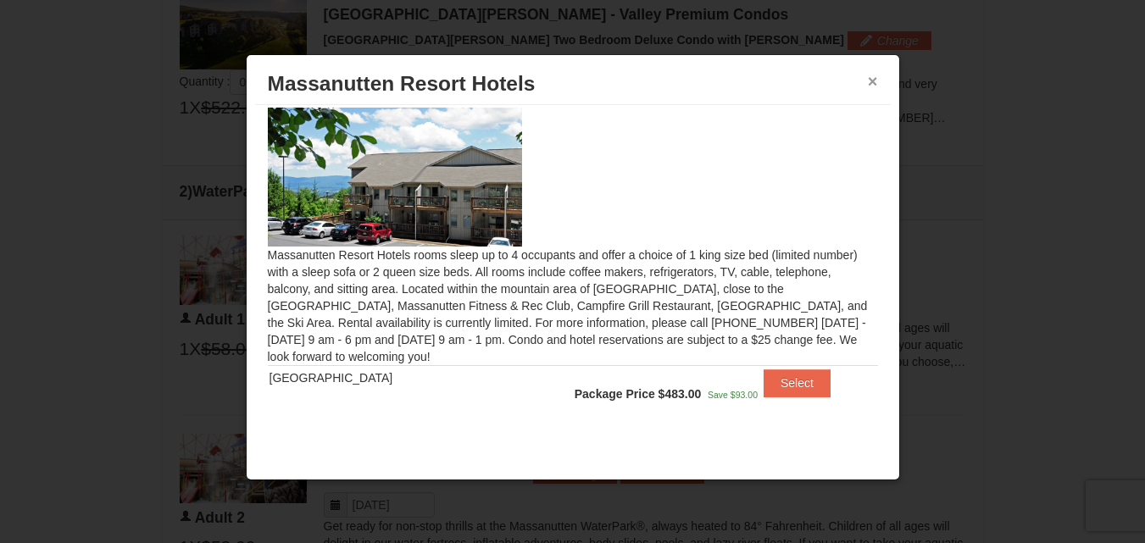
click at [871, 83] on button "×" at bounding box center [873, 81] width 10 height 17
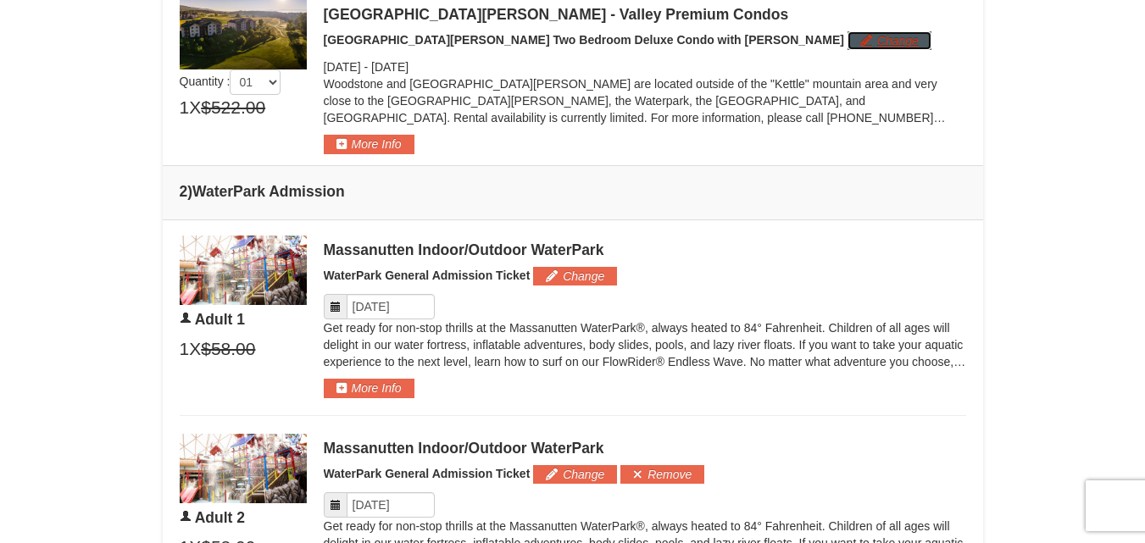
click at [848, 41] on button "Change" at bounding box center [890, 40] width 84 height 19
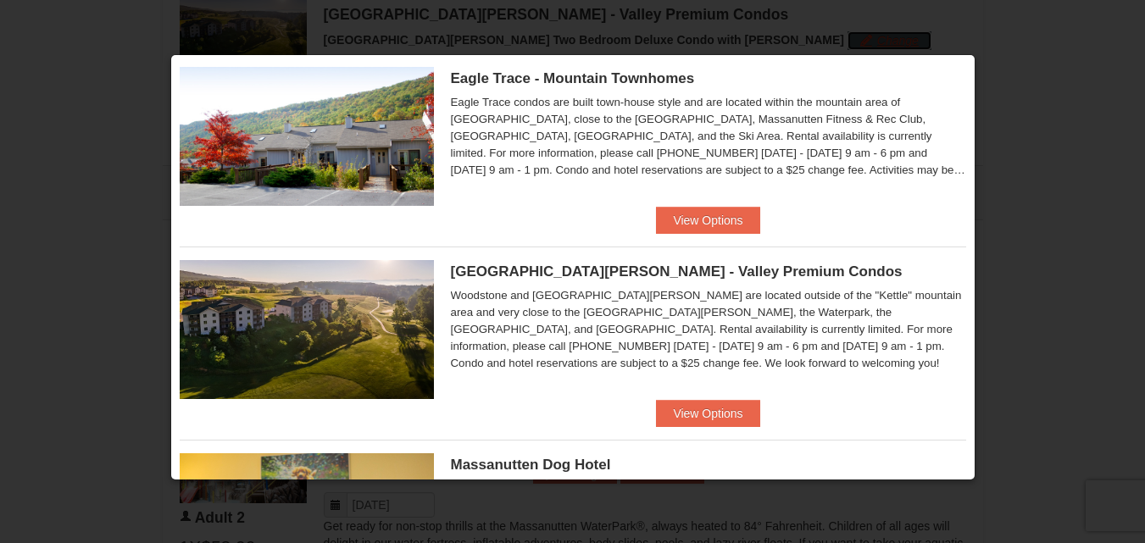
scroll to position [276, 0]
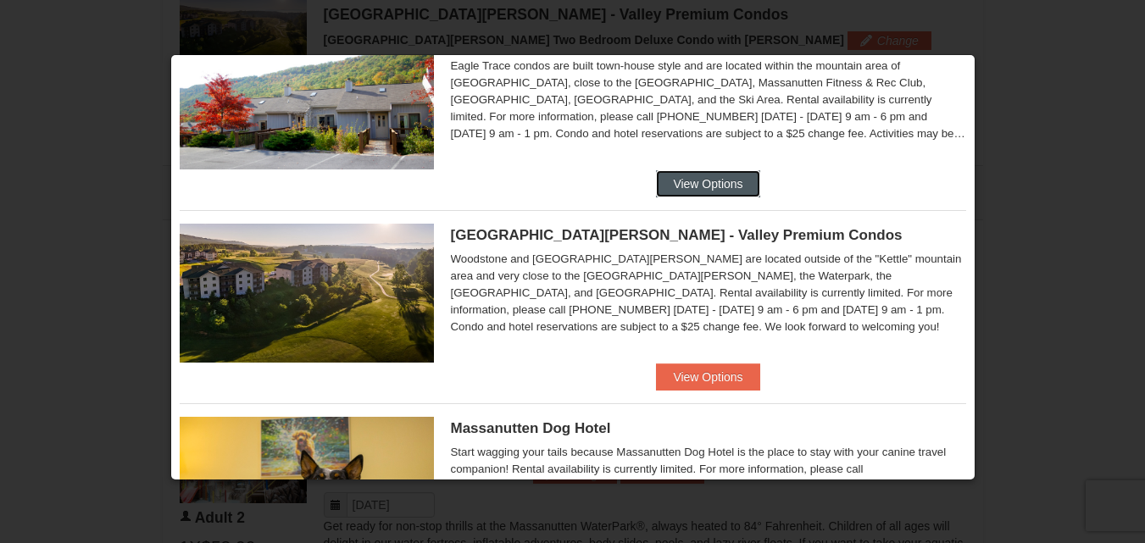
click at [684, 181] on button "View Options" at bounding box center [707, 183] width 103 height 27
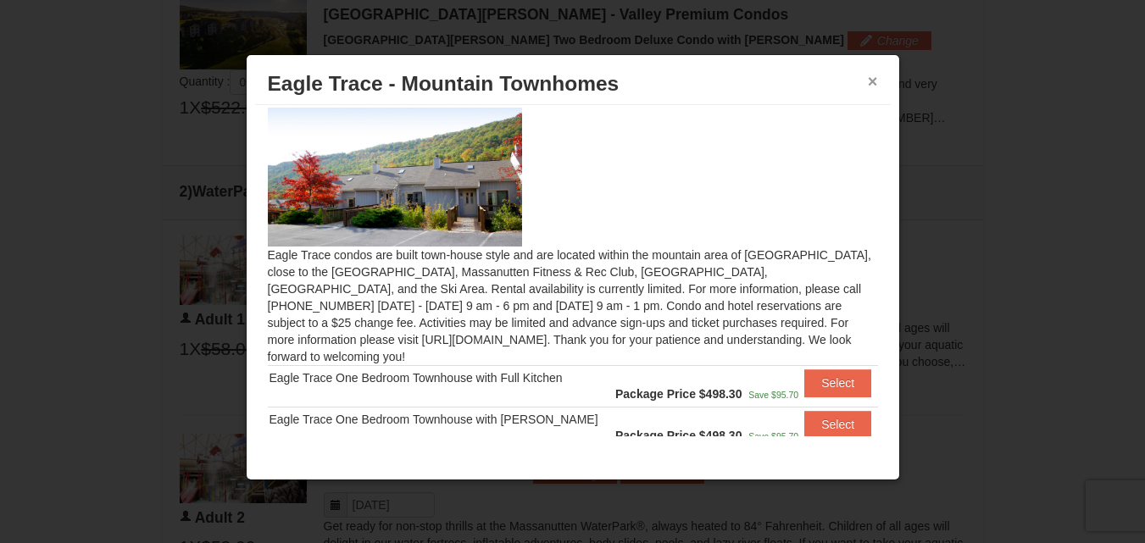
click at [874, 83] on button "×" at bounding box center [873, 81] width 10 height 17
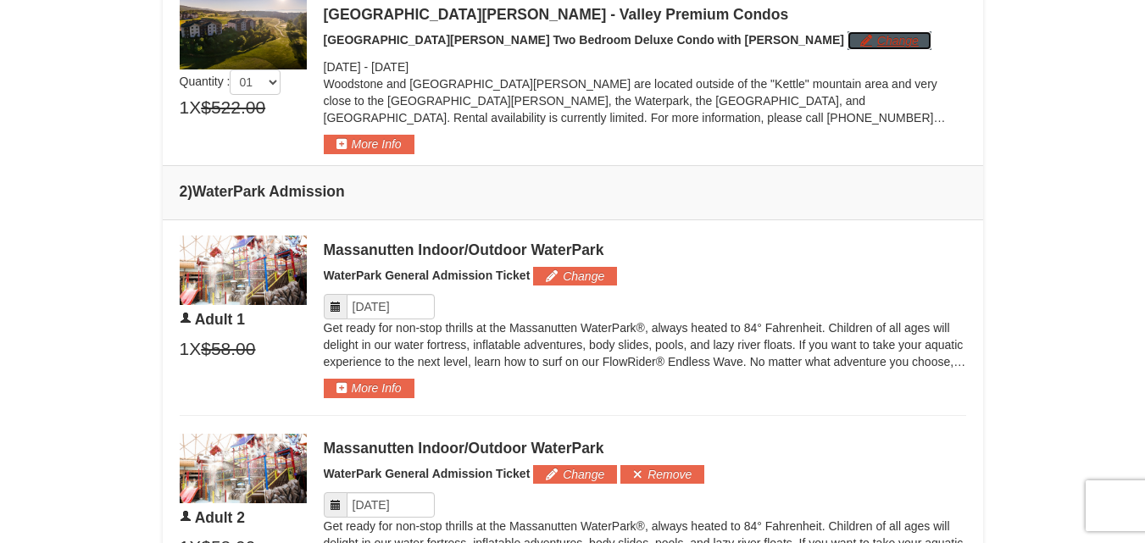
click at [848, 40] on button "Change" at bounding box center [890, 40] width 84 height 19
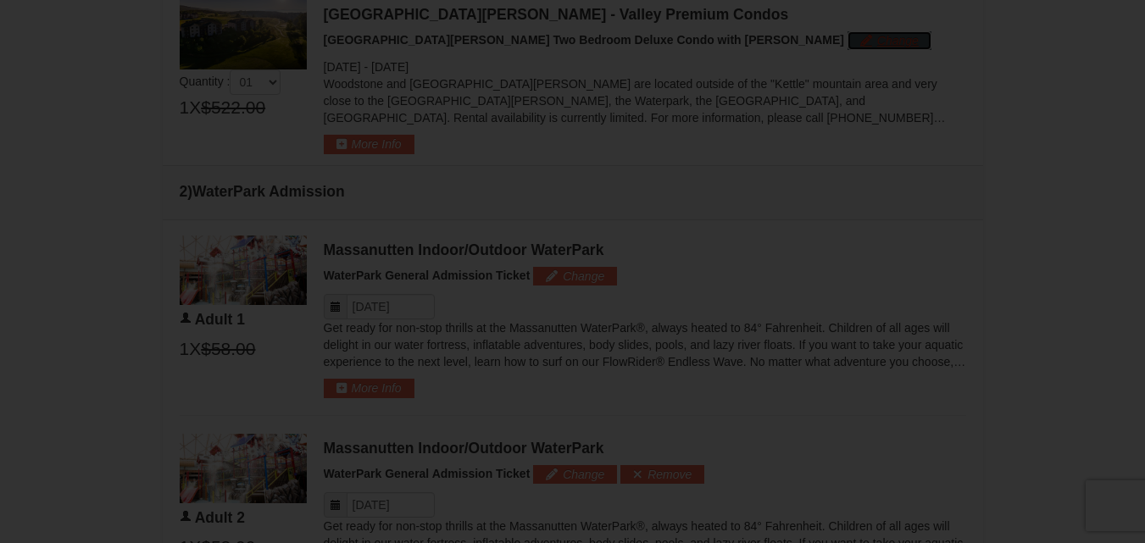
scroll to position [0, 0]
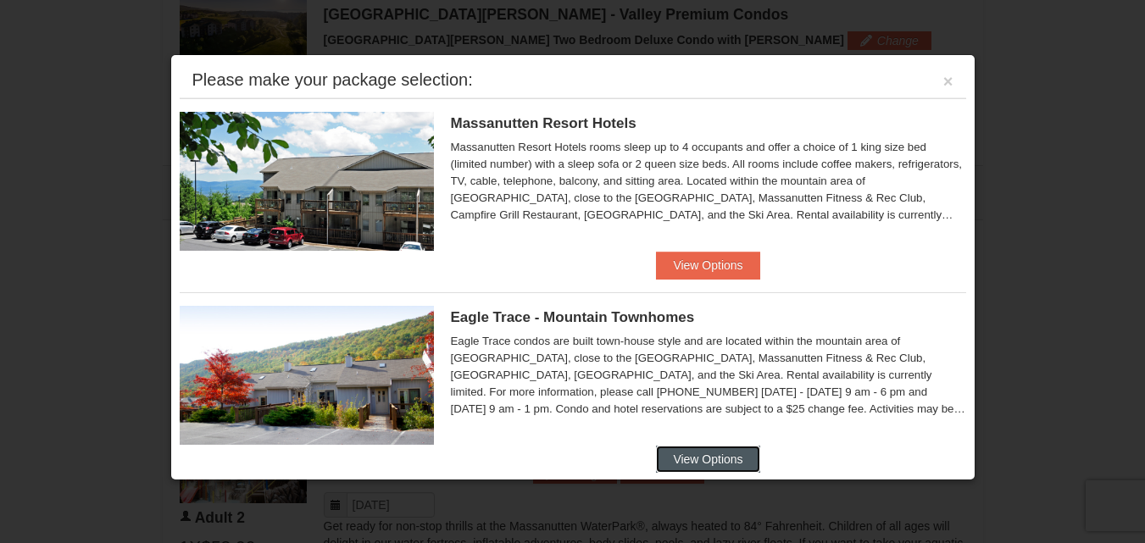
click at [693, 452] on button "View Options" at bounding box center [707, 459] width 103 height 27
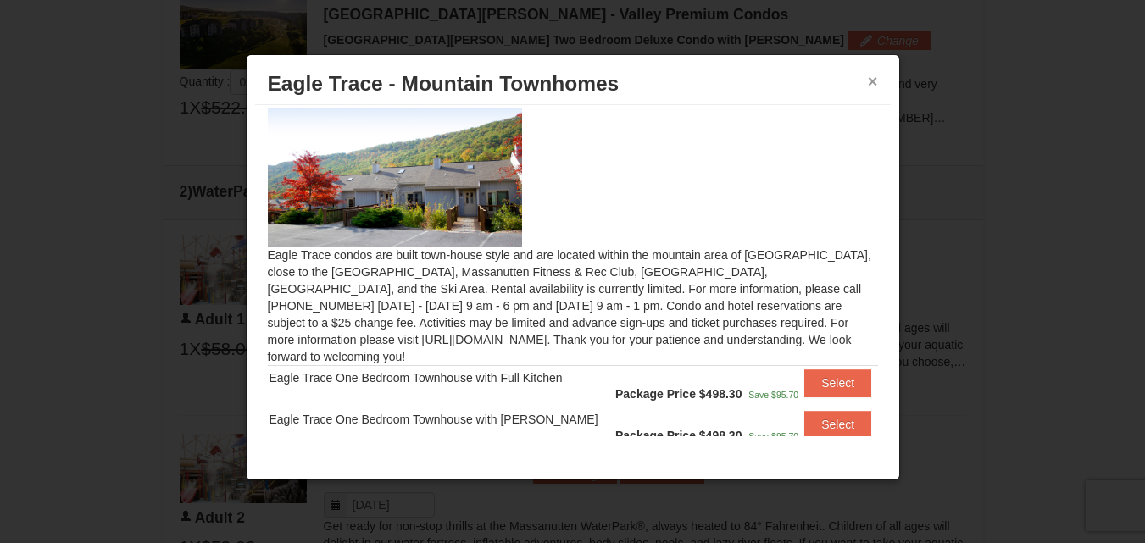
click at [871, 78] on button "×" at bounding box center [873, 81] width 10 height 17
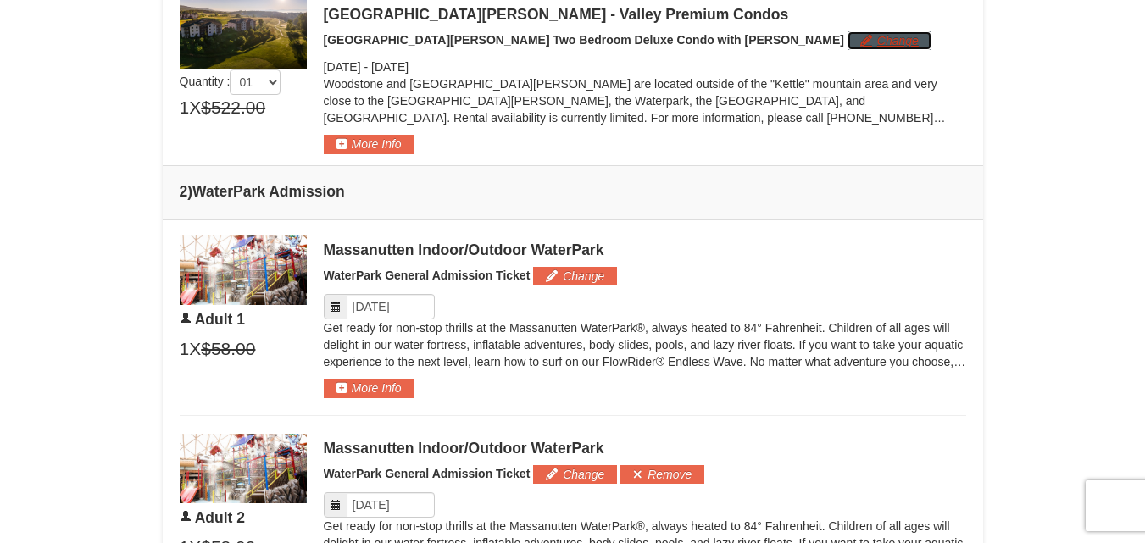
click at [848, 40] on button "Change" at bounding box center [890, 40] width 84 height 19
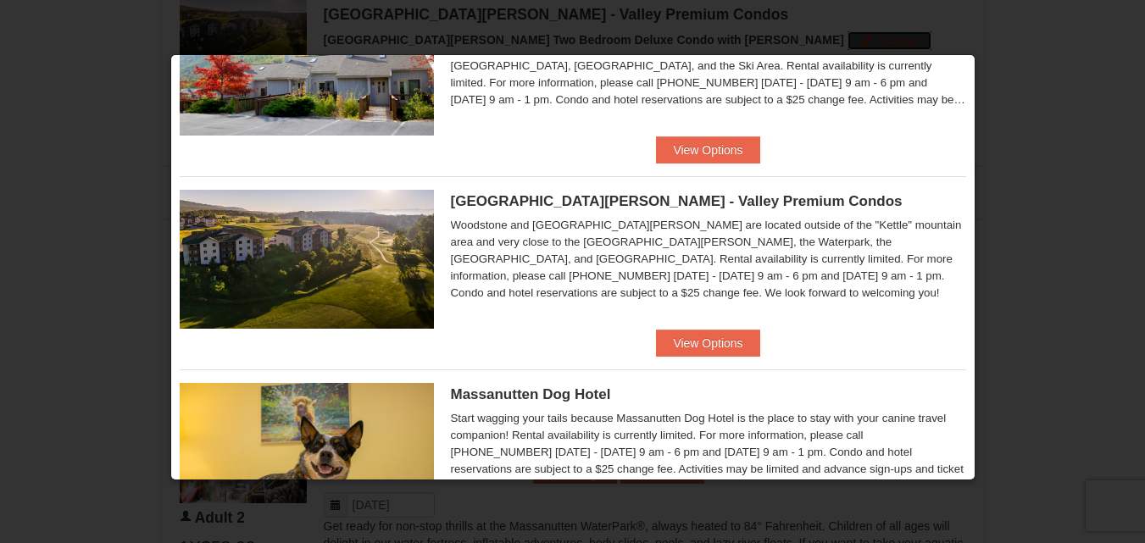
scroll to position [313, 0]
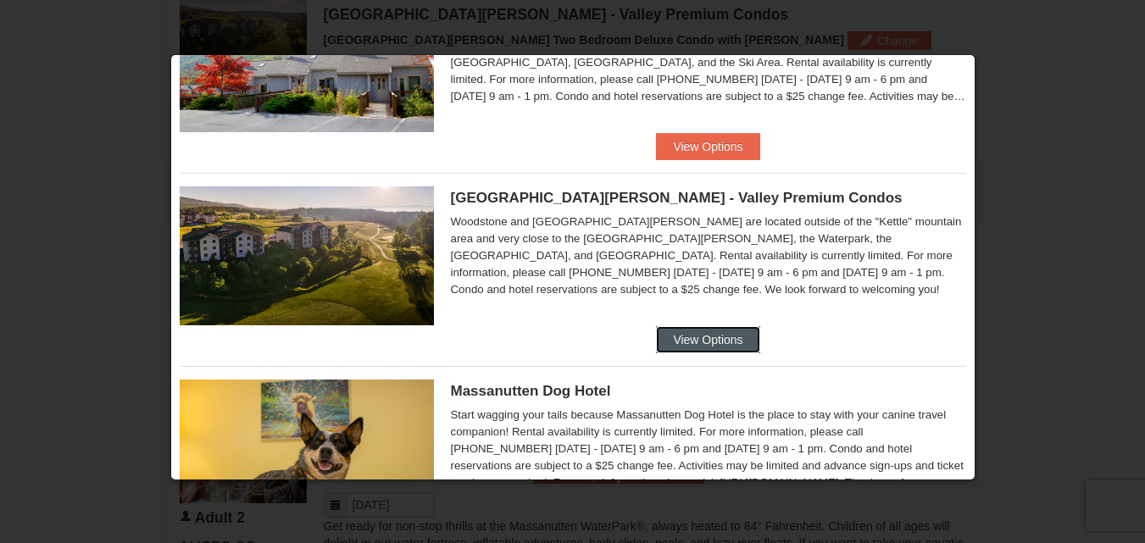
click at [740, 342] on button "View Options" at bounding box center [707, 339] width 103 height 27
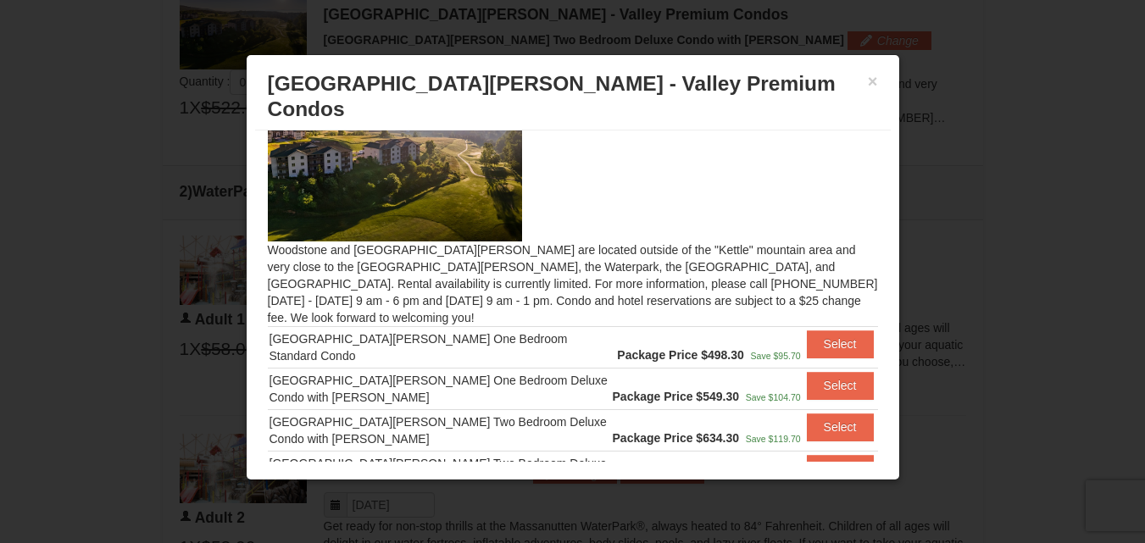
scroll to position [145, 0]
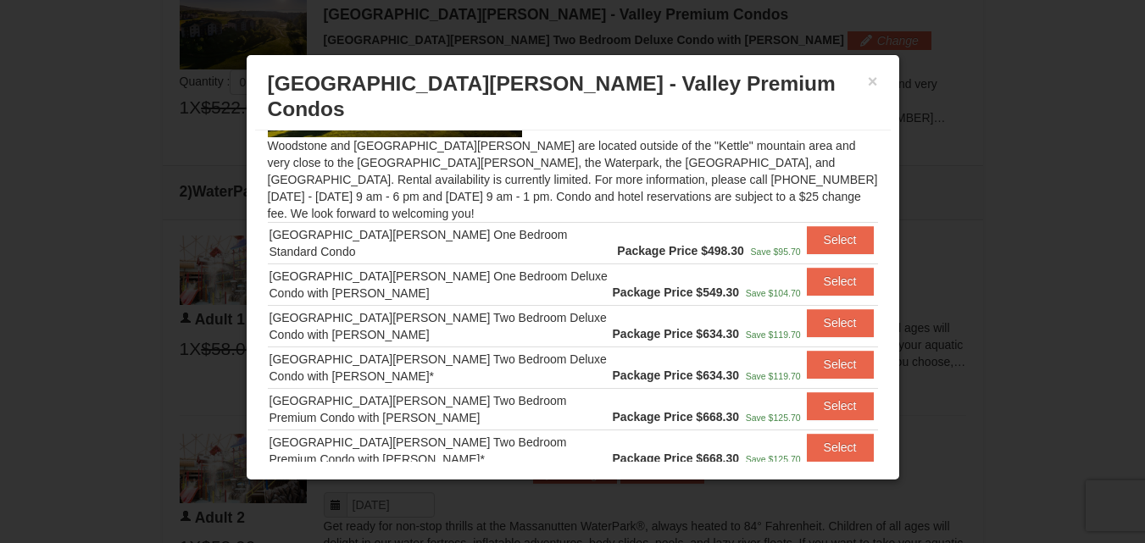
drag, startPoint x: 876, startPoint y: 341, endPoint x: 882, endPoint y: 365, distance: 25.5
click at [882, 365] on div "Woodstone and Woodstone Casa de Campo are located outside of the "Kettle" mount…" at bounding box center [573, 296] width 636 height 331
click at [876, 85] on button "×" at bounding box center [873, 81] width 10 height 17
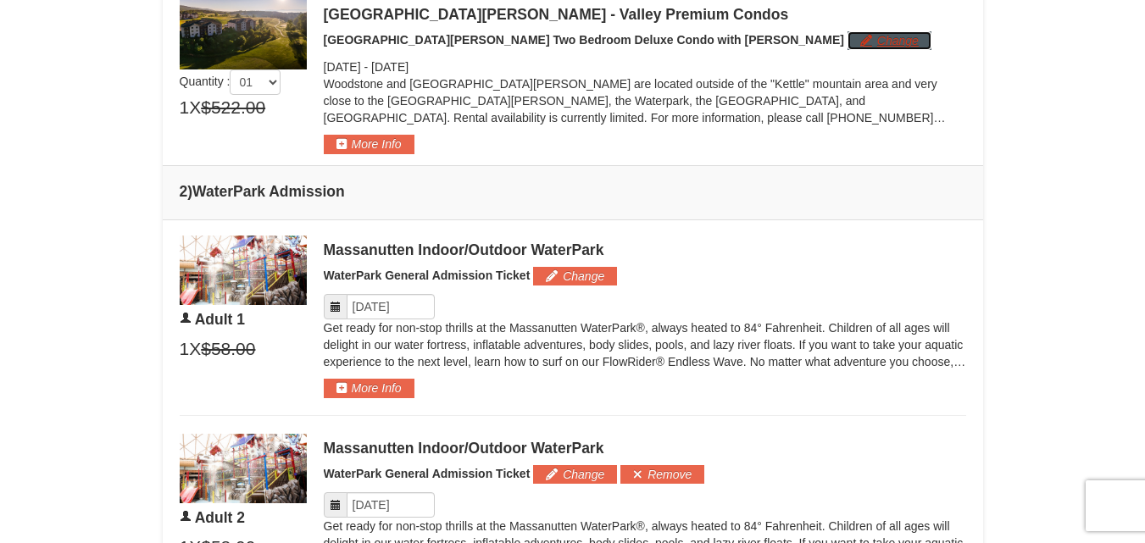
click at [848, 39] on button "Change" at bounding box center [890, 40] width 84 height 19
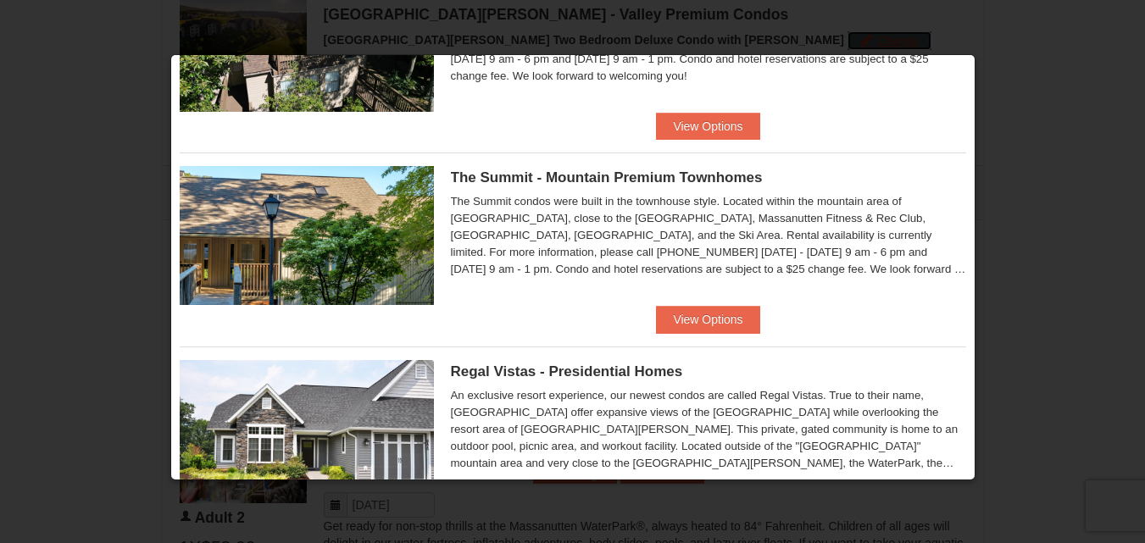
scroll to position [999, 0]
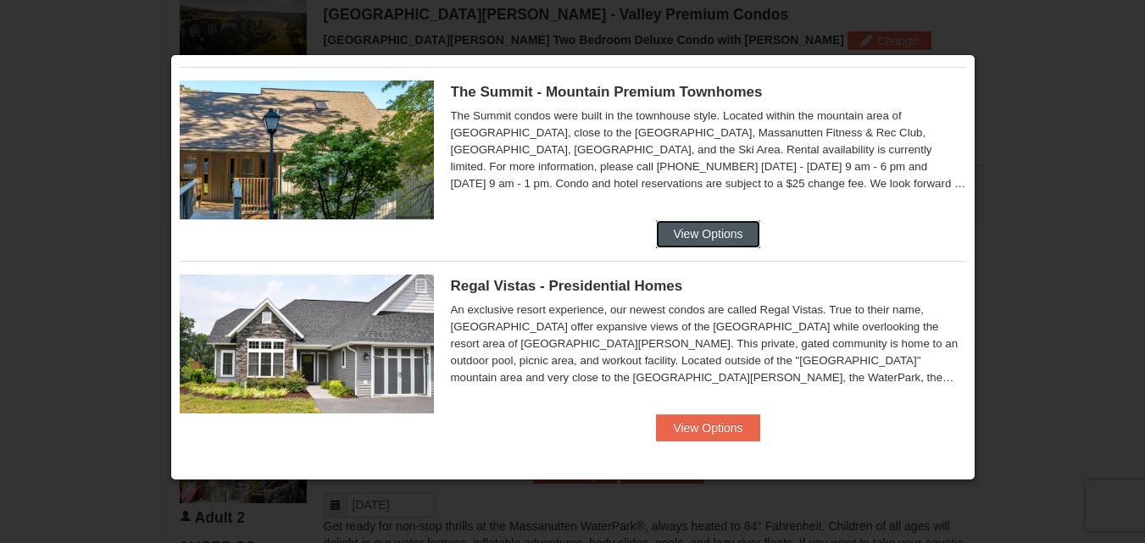
click at [712, 231] on button "View Options" at bounding box center [707, 233] width 103 height 27
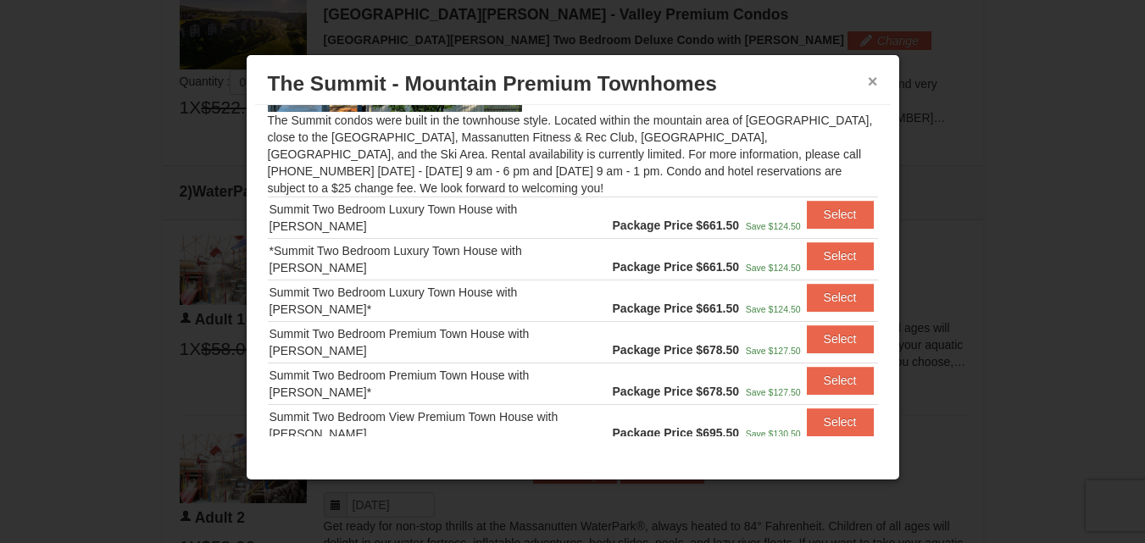
click at [873, 82] on button "×" at bounding box center [873, 81] width 10 height 17
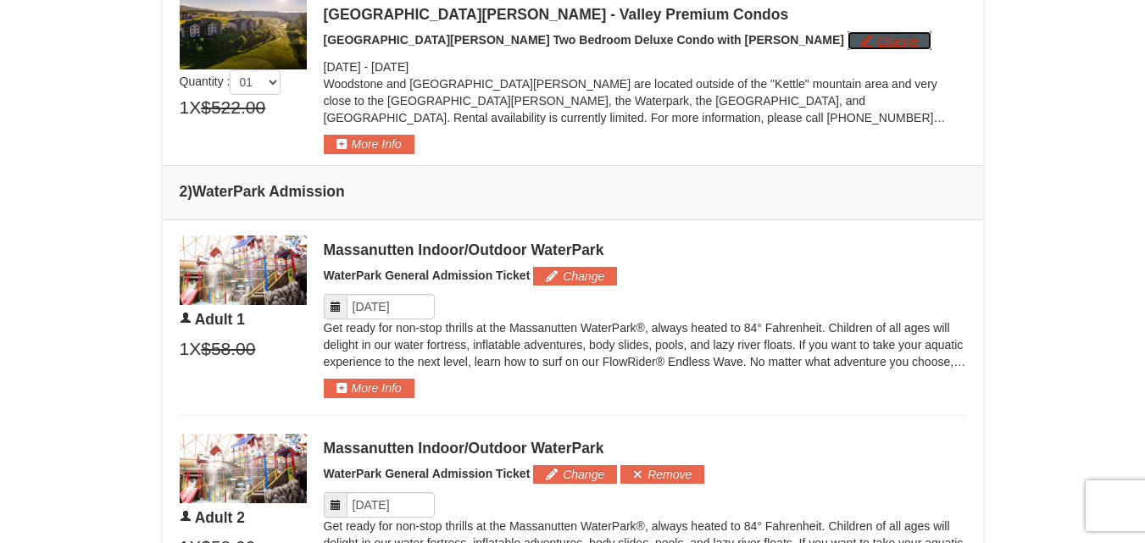
click at [848, 36] on button "Change" at bounding box center [890, 40] width 84 height 19
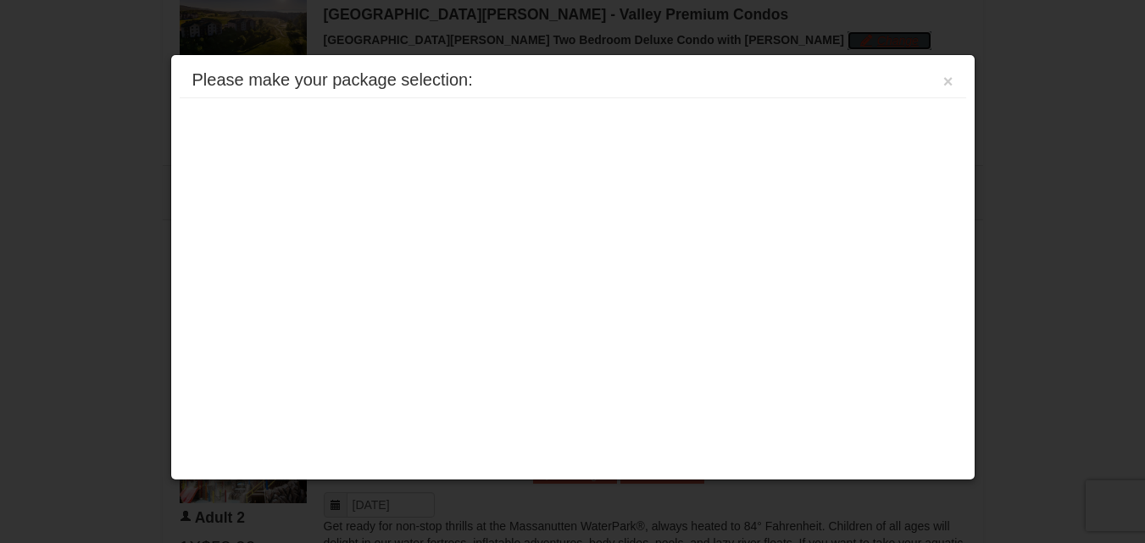
scroll to position [0, 0]
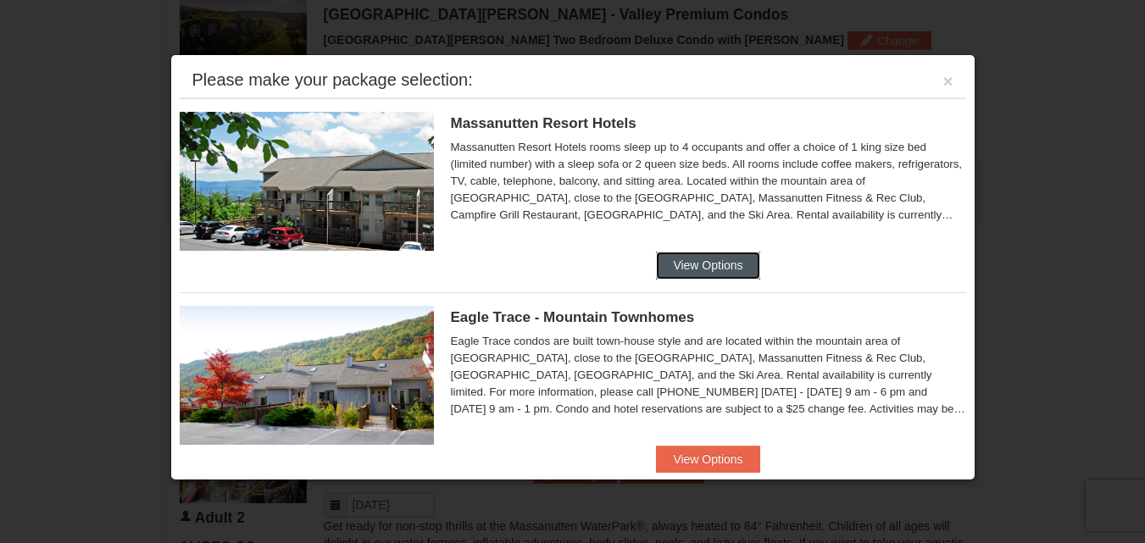
click at [664, 270] on button "View Options" at bounding box center [707, 265] width 103 height 27
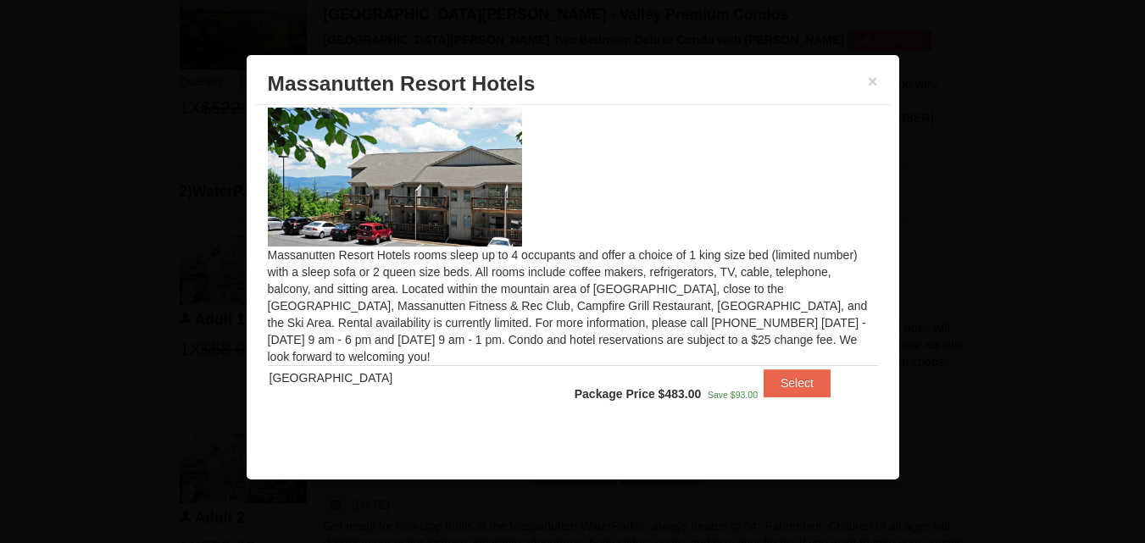
scroll to position [10, 0]
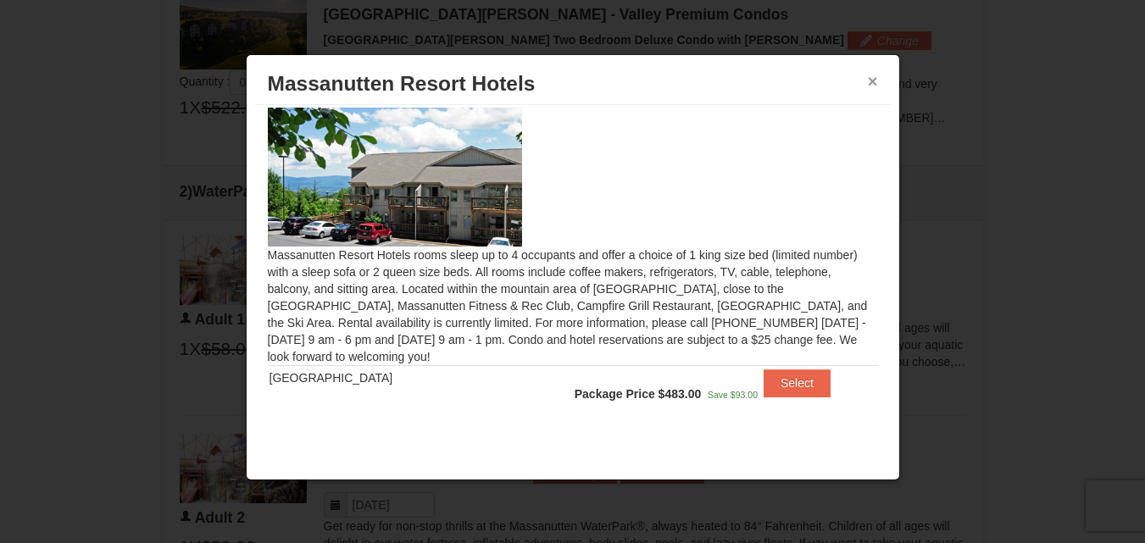
click at [874, 83] on button "×" at bounding box center [873, 81] width 10 height 17
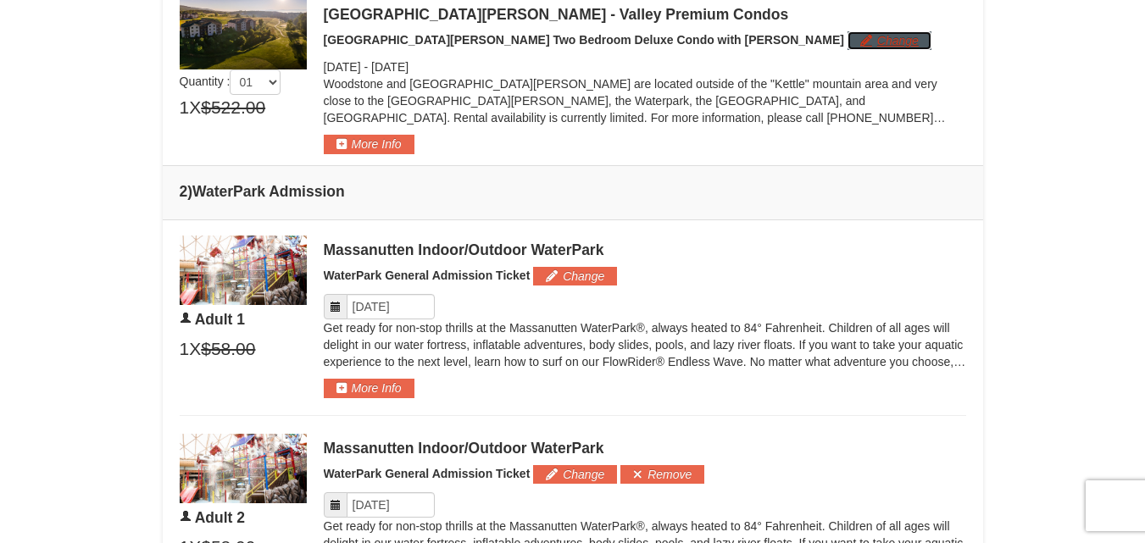
click at [848, 44] on button "Change" at bounding box center [890, 40] width 84 height 19
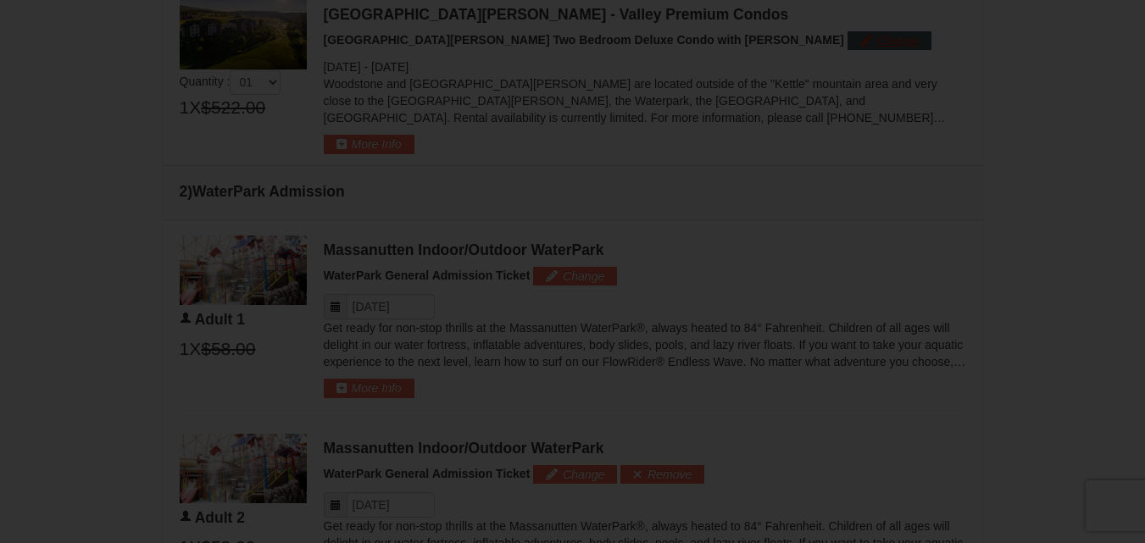
click at [749, 44] on div at bounding box center [572, 271] width 1145 height 543
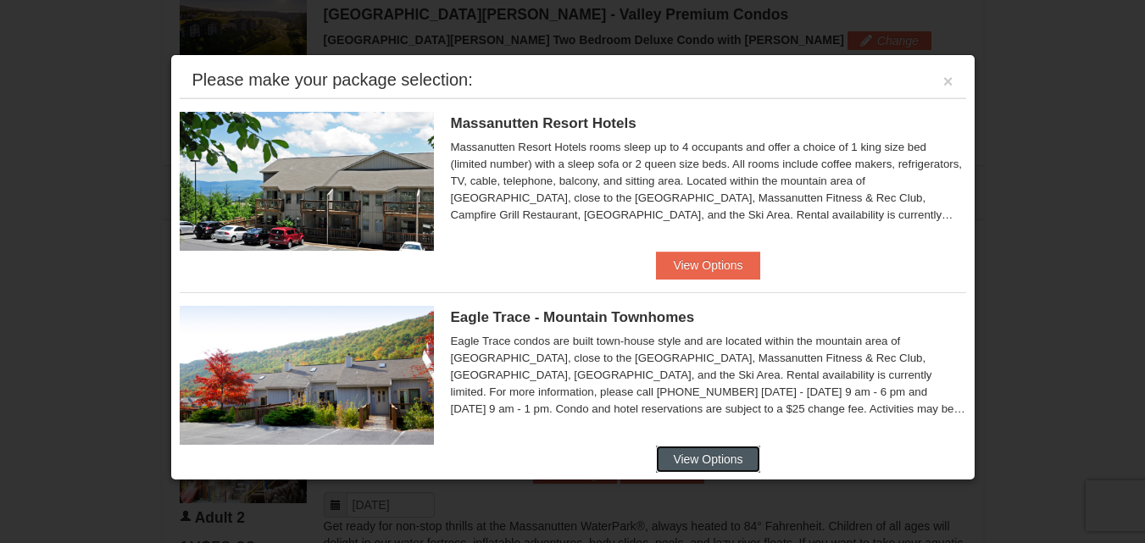
click at [673, 454] on button "View Options" at bounding box center [707, 459] width 103 height 27
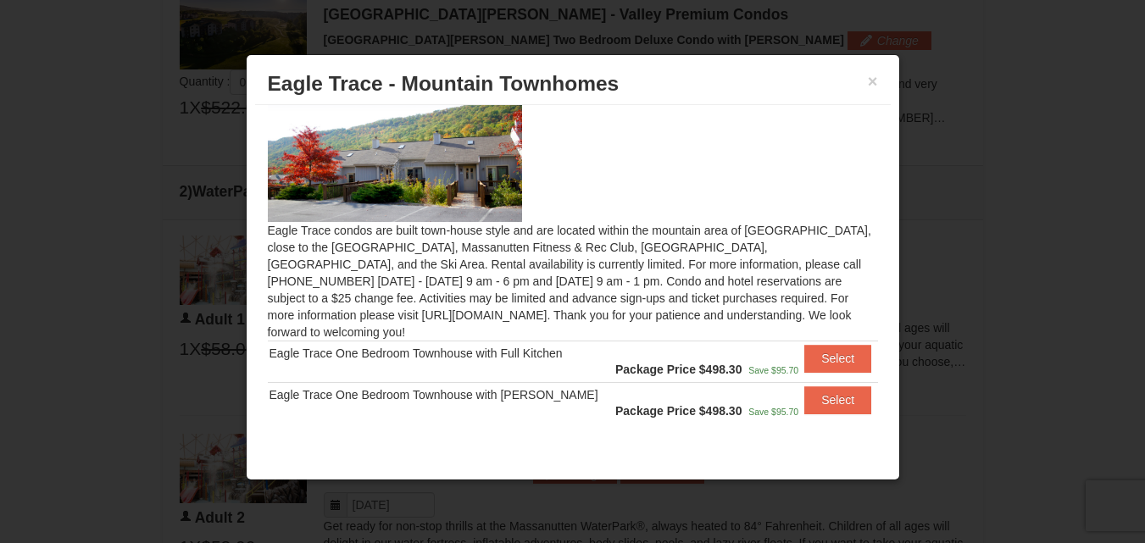
scroll to position [0, 0]
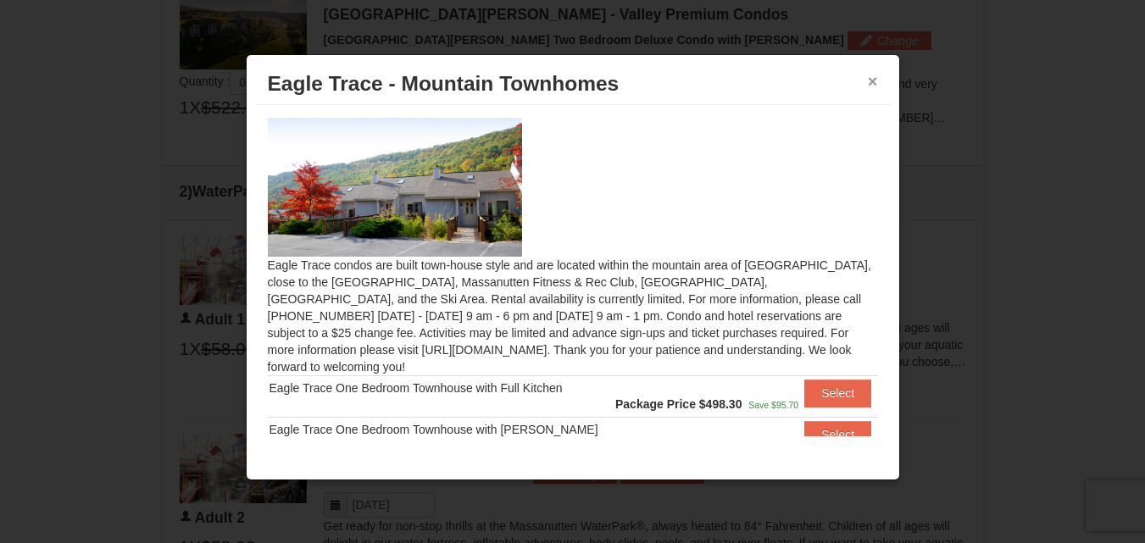
click at [869, 80] on button "×" at bounding box center [873, 81] width 10 height 17
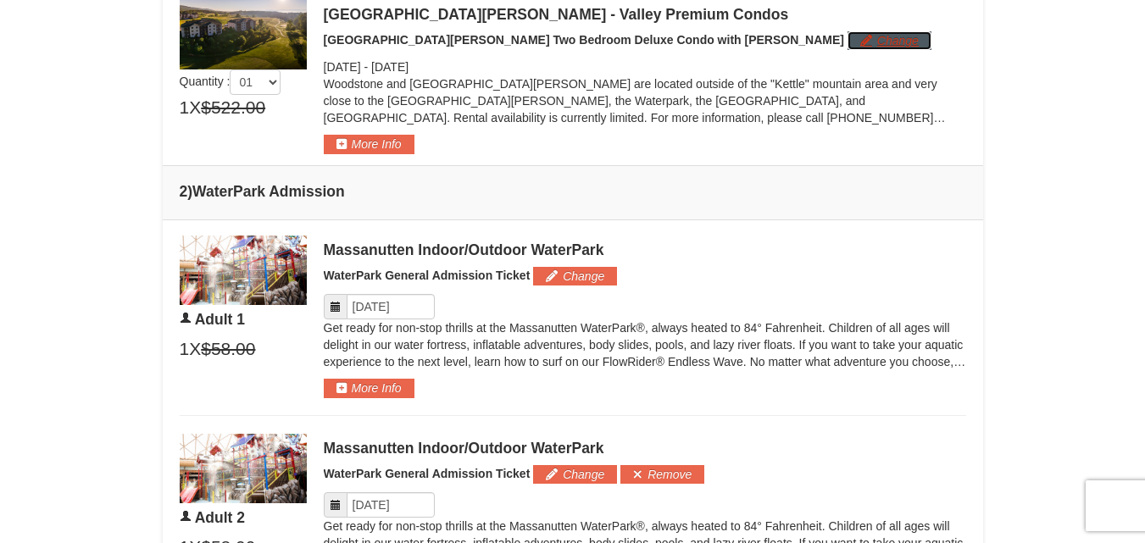
click at [848, 37] on button "Change" at bounding box center [890, 40] width 84 height 19
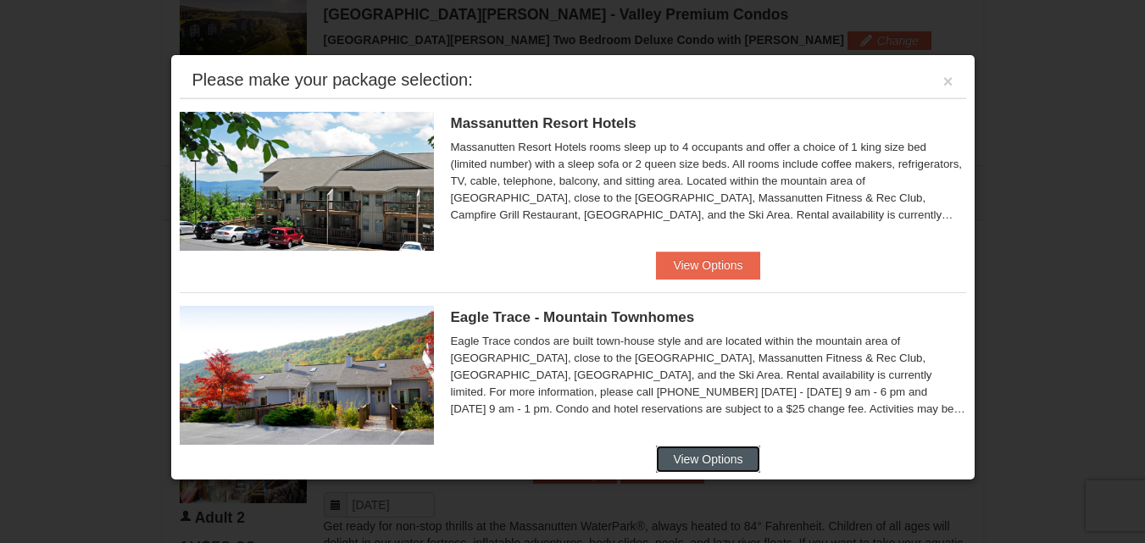
click at [729, 459] on button "View Options" at bounding box center [707, 459] width 103 height 27
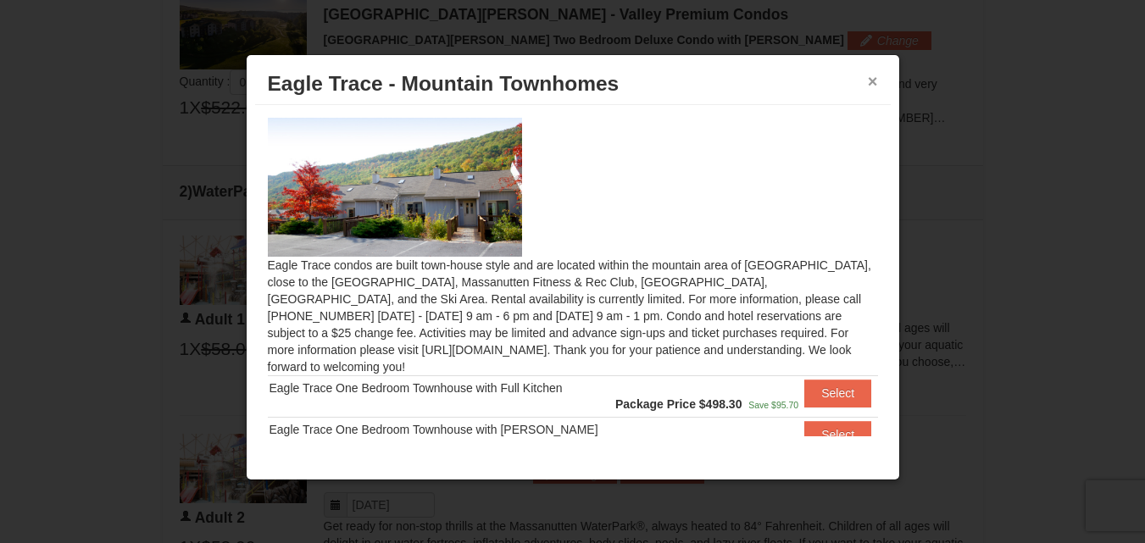
click at [875, 82] on button "×" at bounding box center [873, 81] width 10 height 17
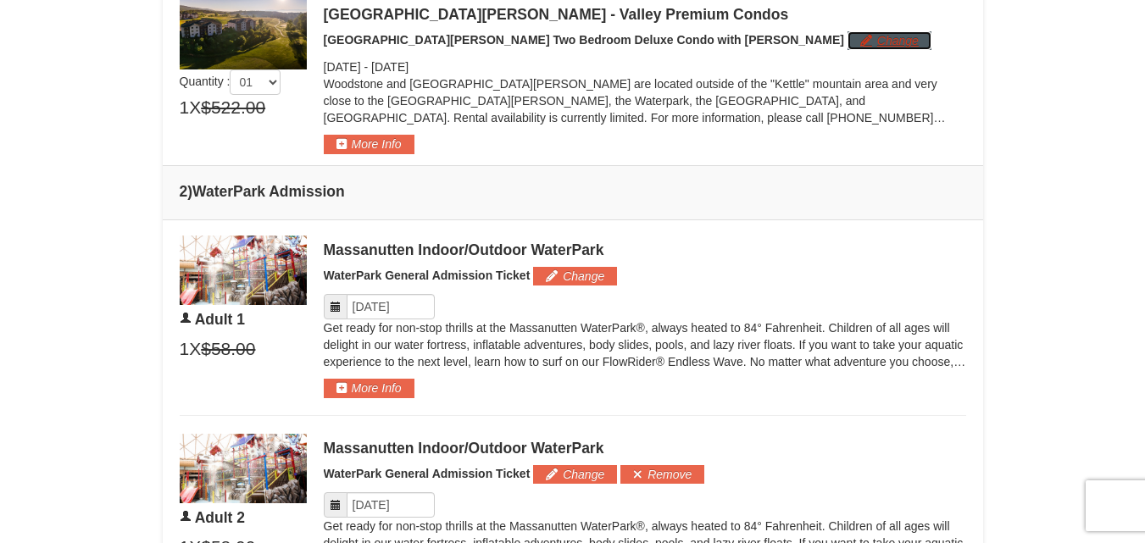
click at [848, 36] on button "Change" at bounding box center [890, 40] width 84 height 19
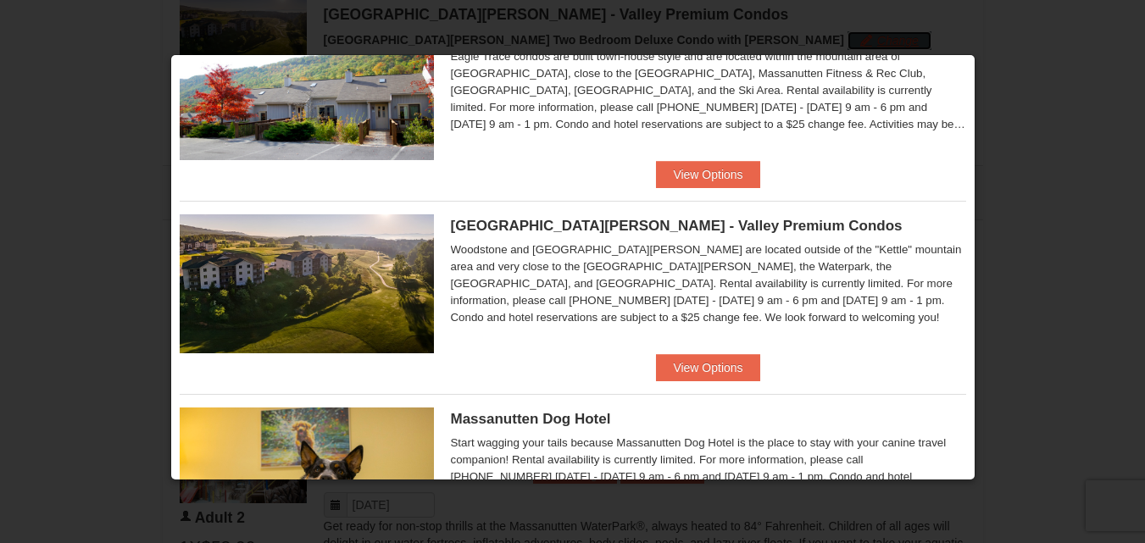
scroll to position [316, 0]
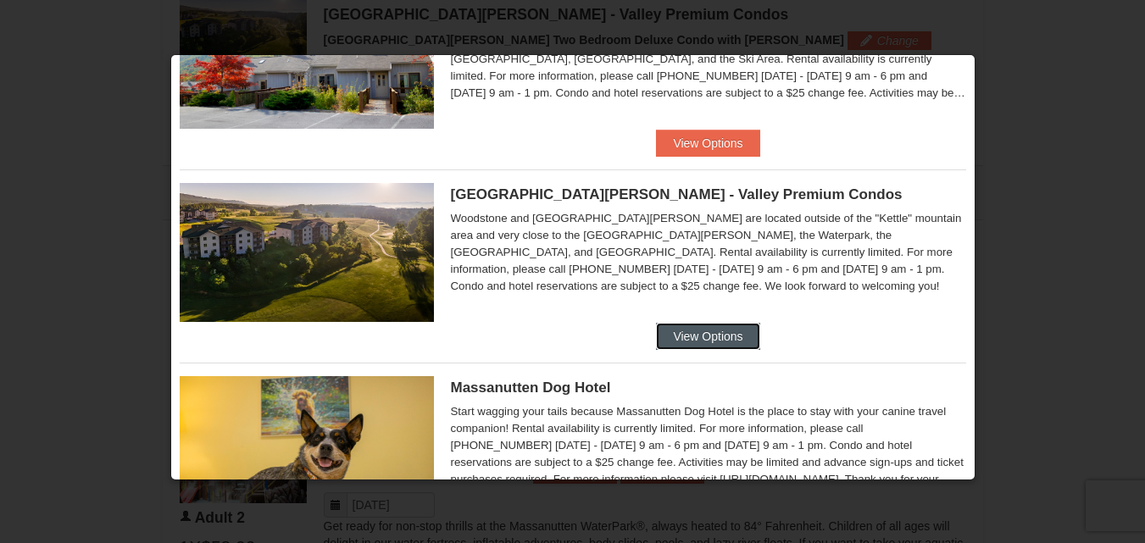
click at [713, 336] on button "View Options" at bounding box center [707, 336] width 103 height 27
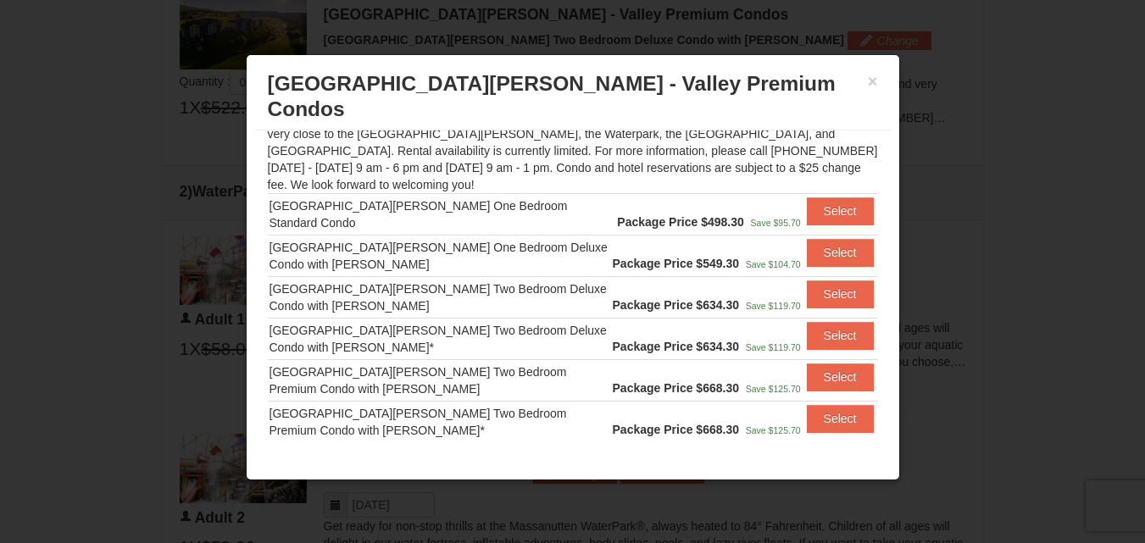
scroll to position [184, 0]
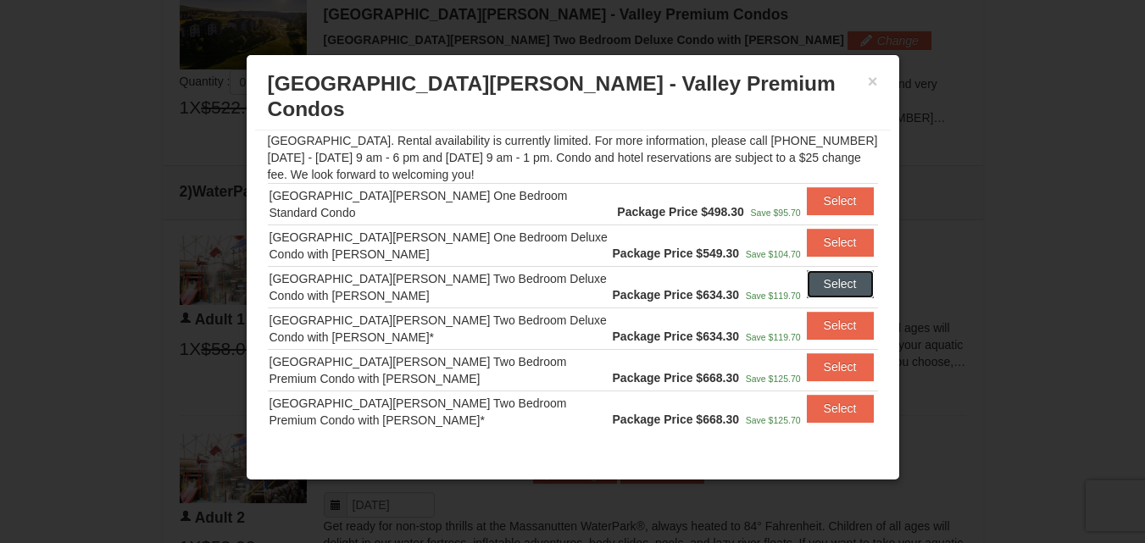
click at [821, 270] on button "Select" at bounding box center [840, 283] width 67 height 27
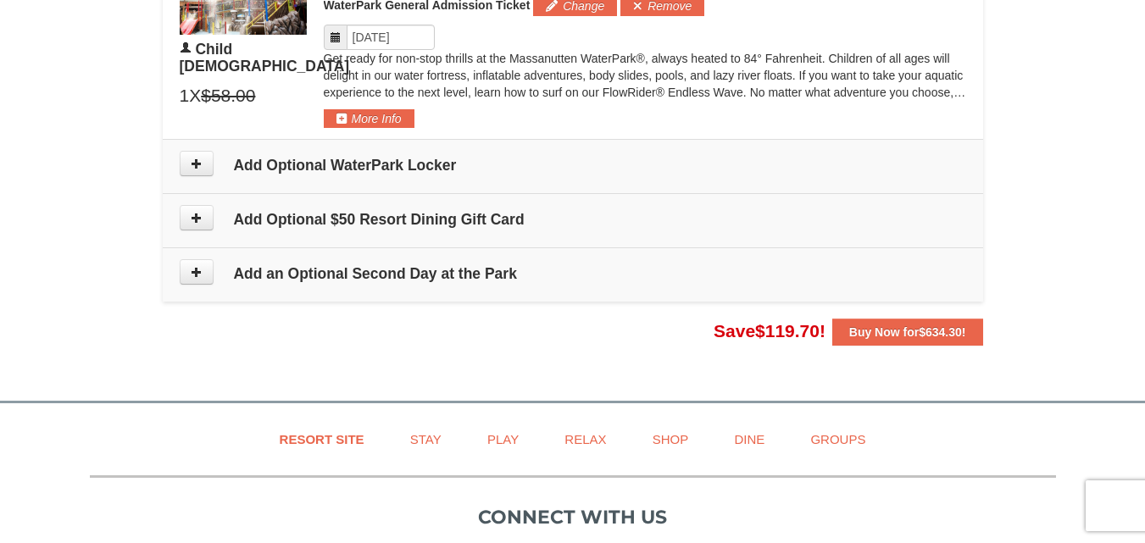
scroll to position [1591, 0]
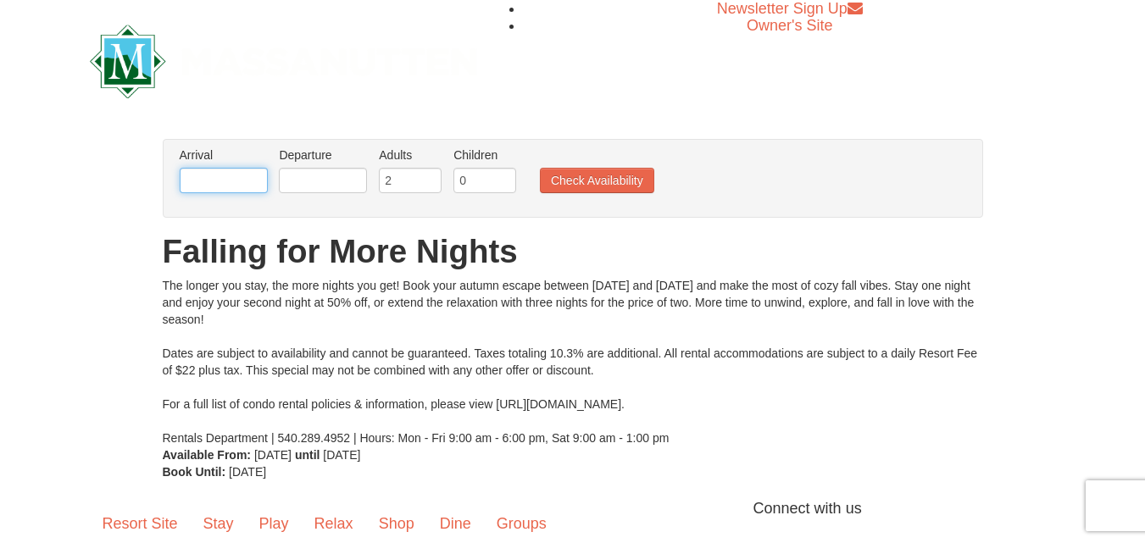
click at [256, 179] on input "text" at bounding box center [224, 180] width 88 height 25
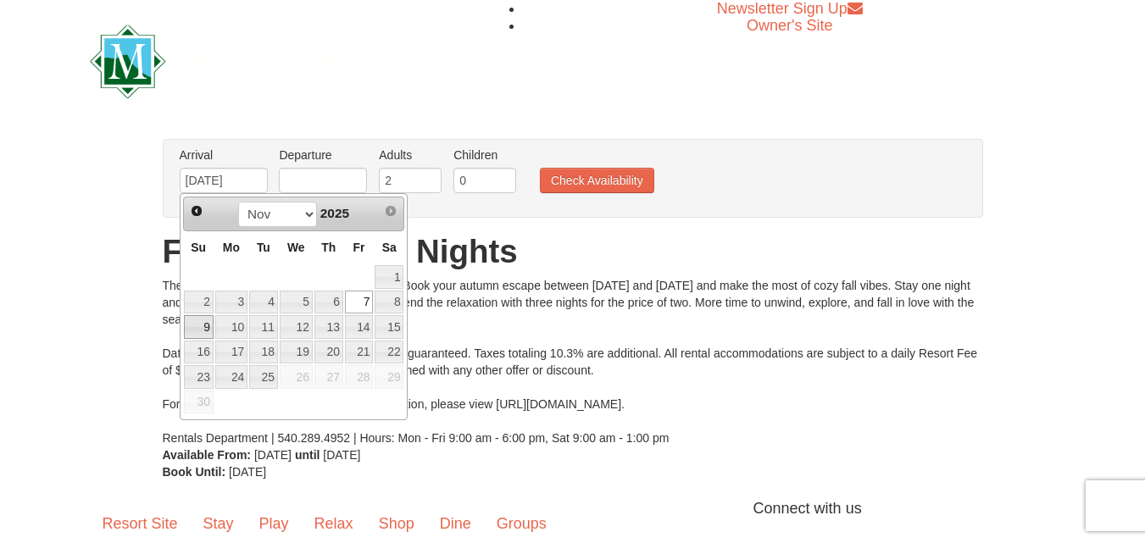
click at [198, 331] on link "9" at bounding box center [199, 327] width 30 height 24
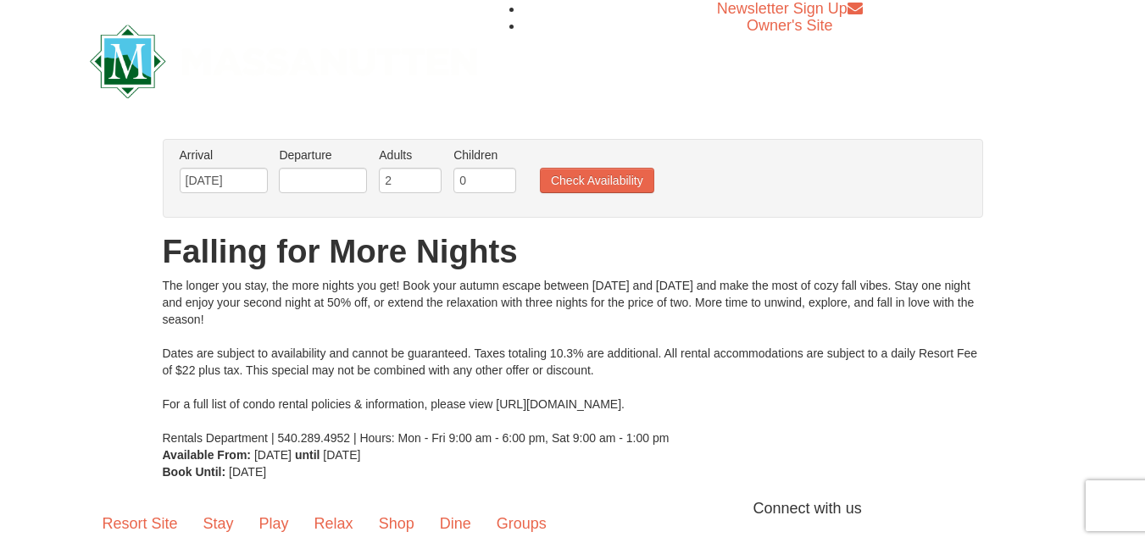
click at [219, 166] on li "Arrival Please format dates MM/DD/YYYY Please format dates MM/DD/YYYY 11/09/2025" at bounding box center [223, 174] width 97 height 55
click at [202, 198] on li "Arrival Please format dates MM/DD/YYYY Please format dates MM/DD/YYYY 11/09/2025" at bounding box center [223, 174] width 97 height 55
click at [210, 175] on input "[DATE]" at bounding box center [224, 180] width 88 height 25
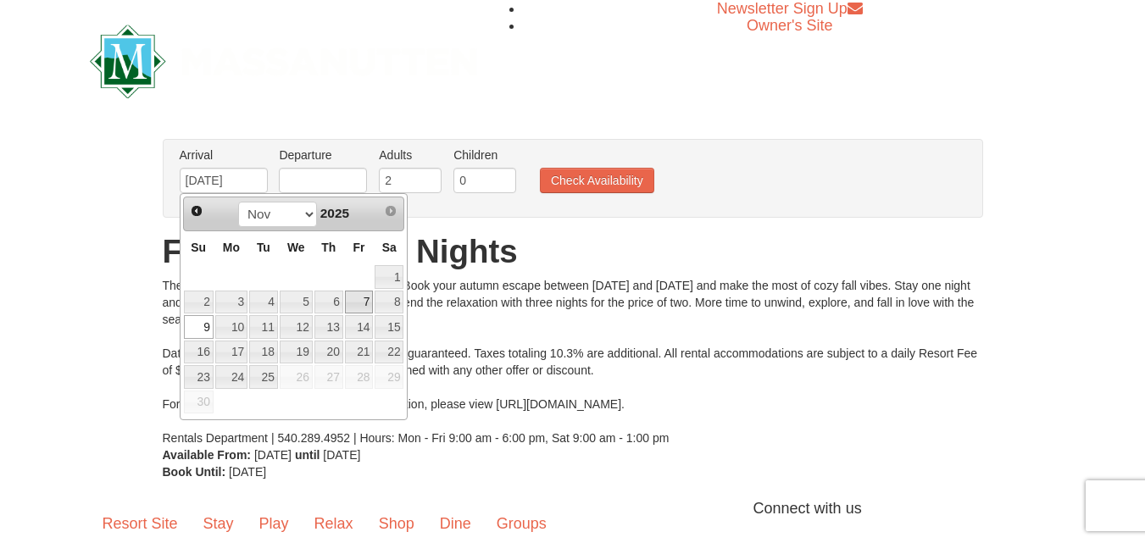
click at [356, 298] on link "7" at bounding box center [359, 303] width 29 height 24
type input "[DATE]"
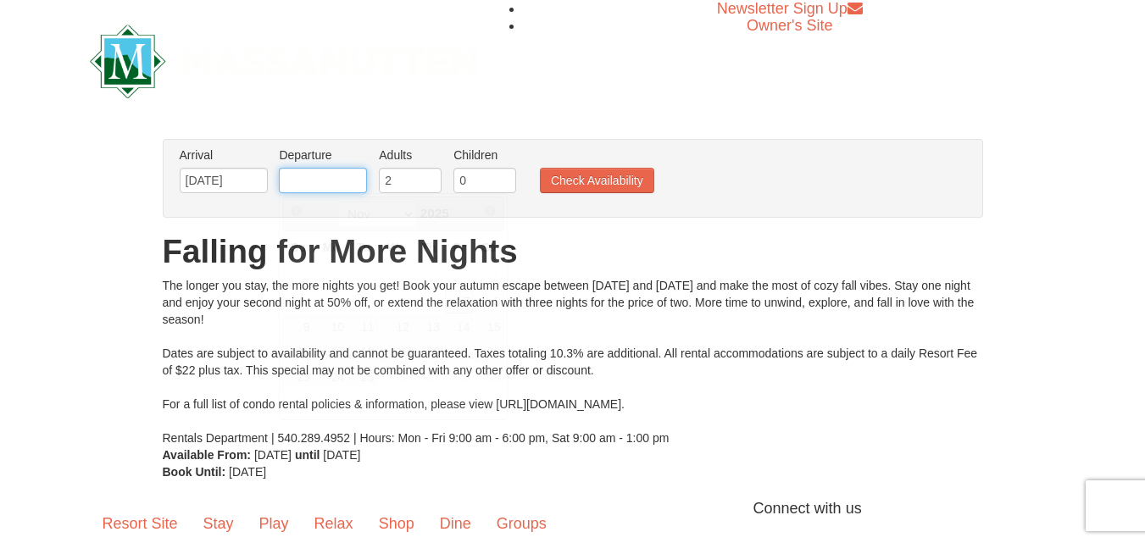
click at [330, 171] on input "text" at bounding box center [323, 180] width 88 height 25
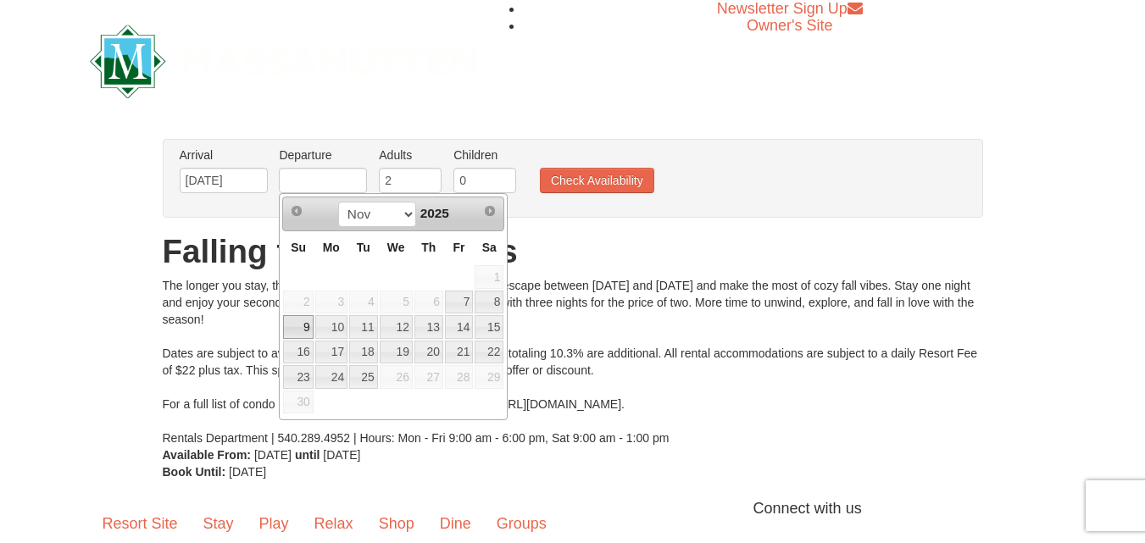
click at [294, 318] on link "9" at bounding box center [298, 327] width 30 height 24
type input "[DATE]"
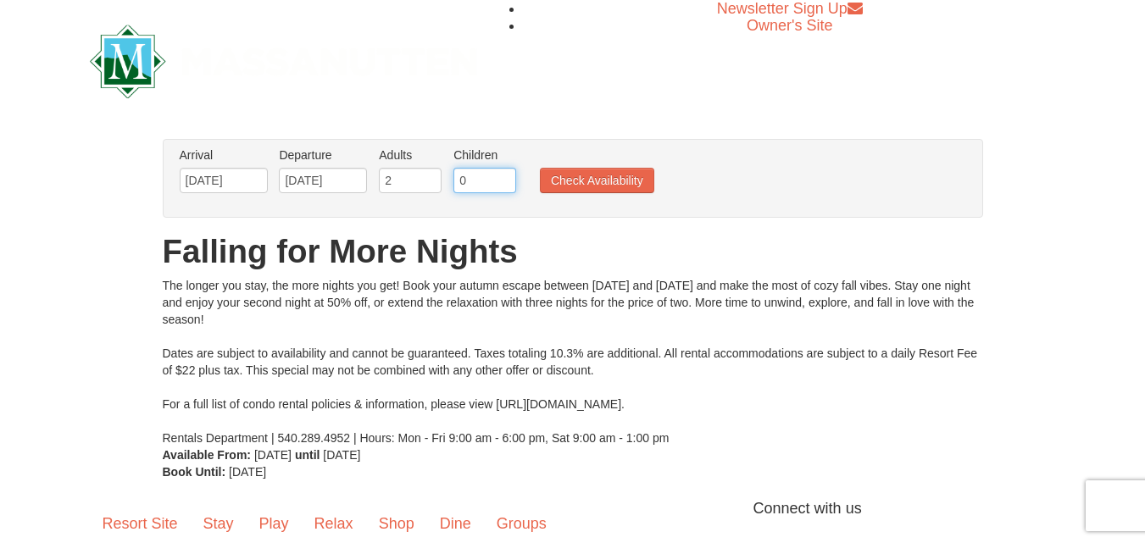
click at [470, 184] on input "0" at bounding box center [485, 180] width 63 height 25
type input "2"
click at [605, 185] on button "Check Availability" at bounding box center [597, 180] width 114 height 25
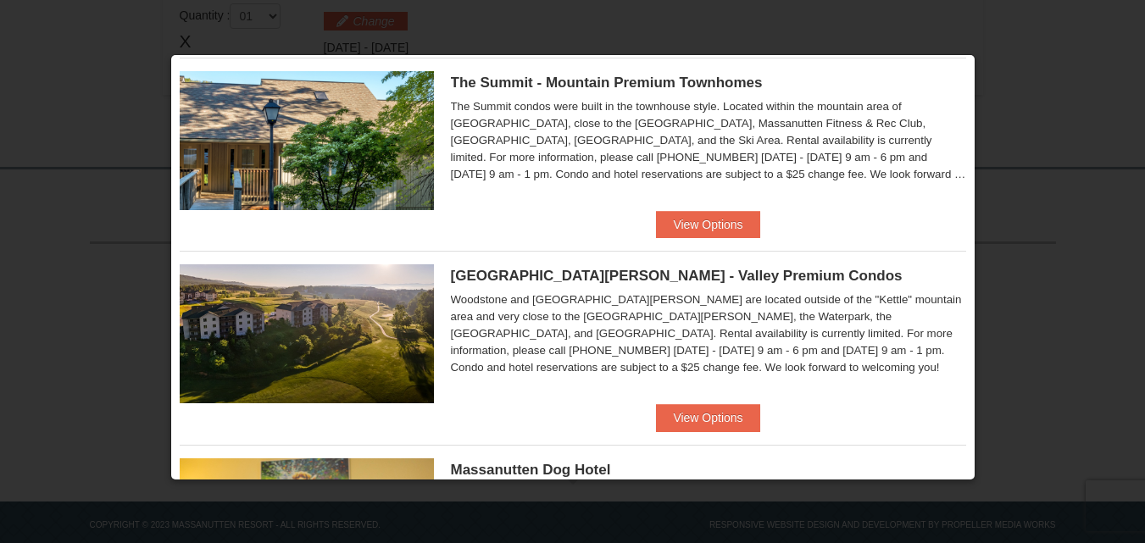
scroll to position [837, 0]
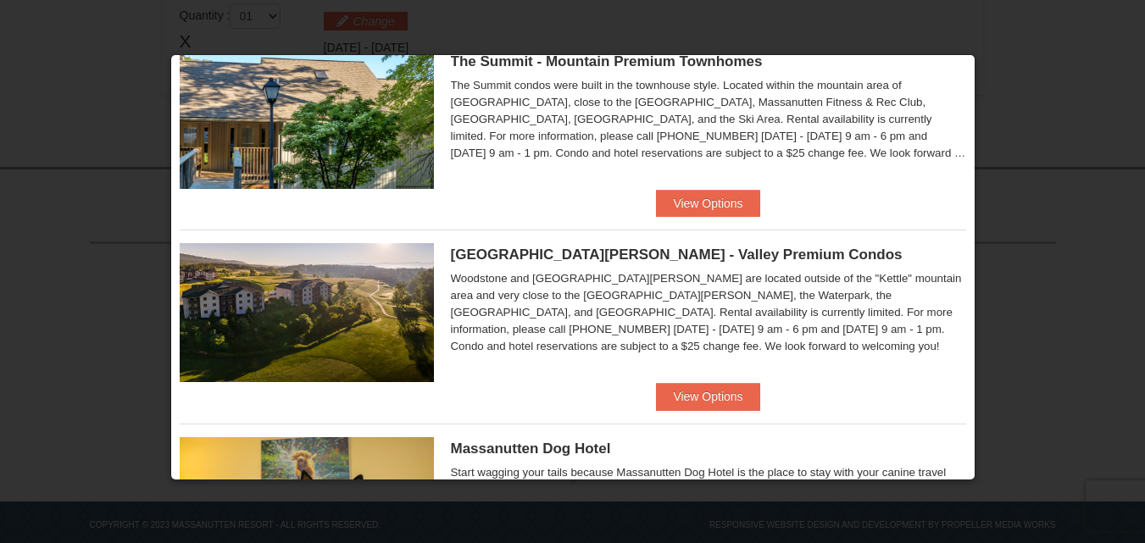
click at [729, 381] on div "[GEOGRAPHIC_DATA][PERSON_NAME] - Valley Premium Condos Woodstone and [GEOGRAPHI…" at bounding box center [573, 306] width 787 height 153
click at [729, 389] on button "View Options" at bounding box center [707, 396] width 103 height 27
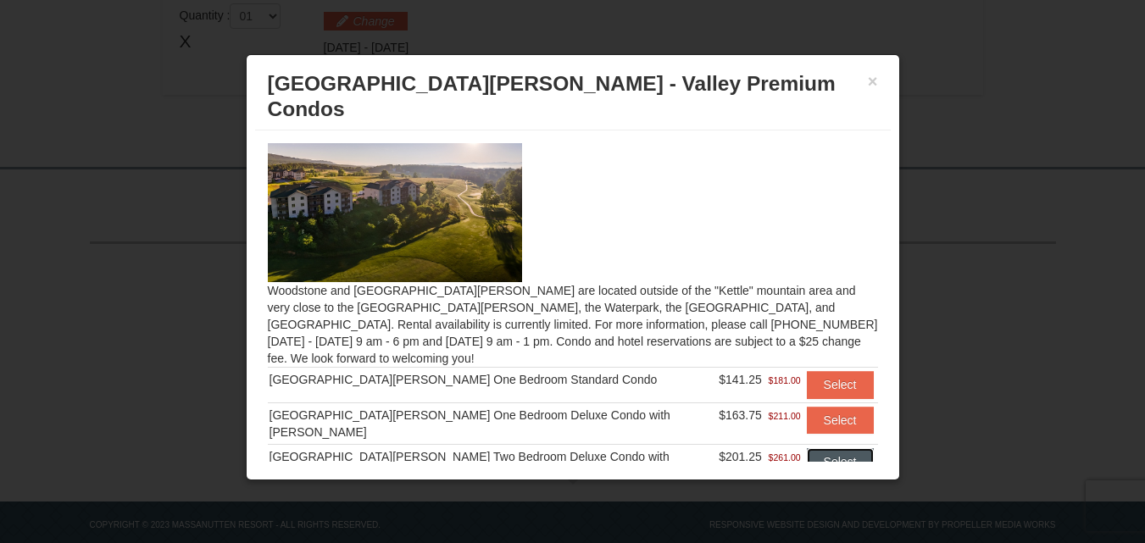
click at [807, 448] on button "Select" at bounding box center [840, 461] width 67 height 27
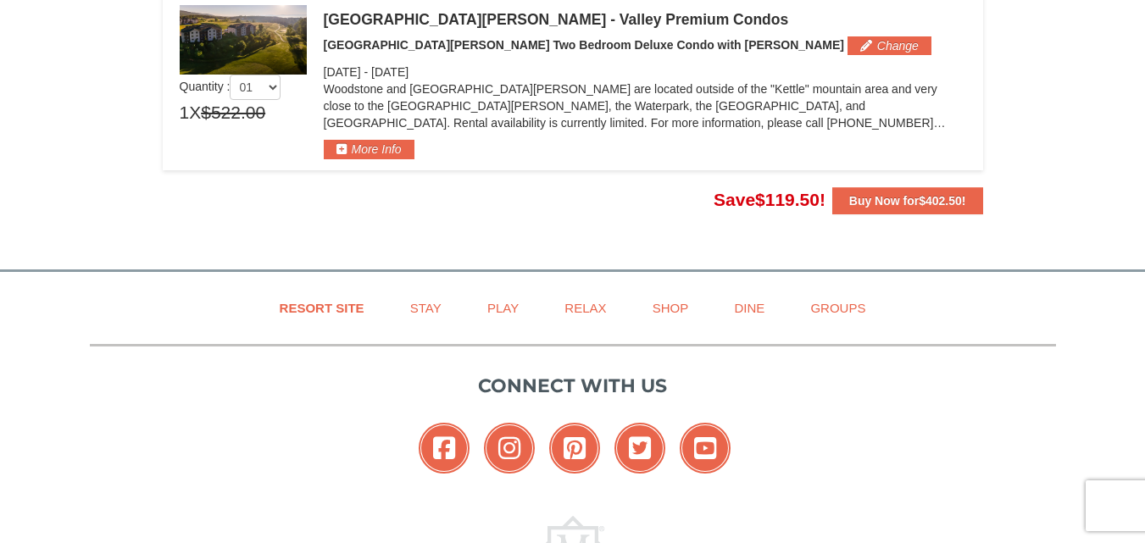
scroll to position [568, 0]
